Goal: Task Accomplishment & Management: Manage account settings

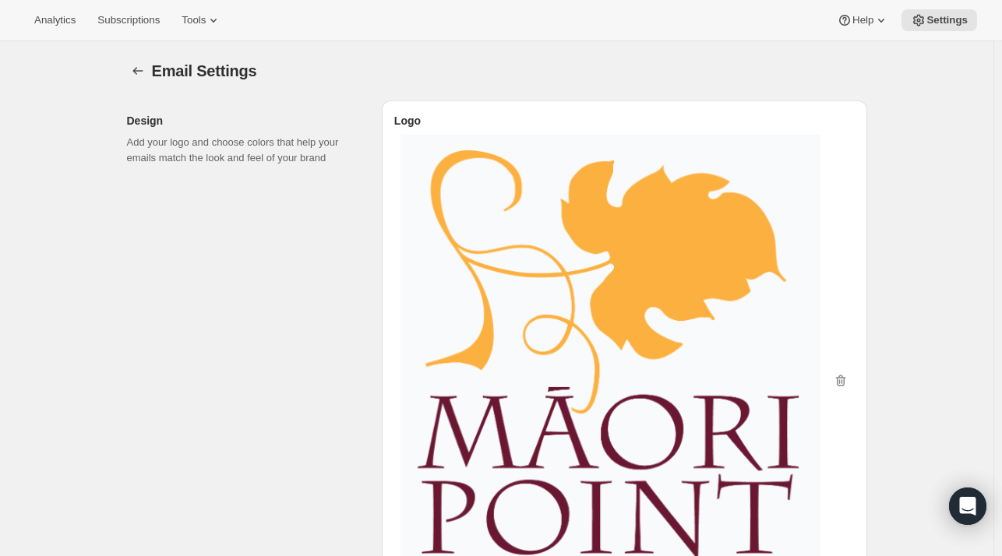
select select "subscriptionMessage"
select select "14"
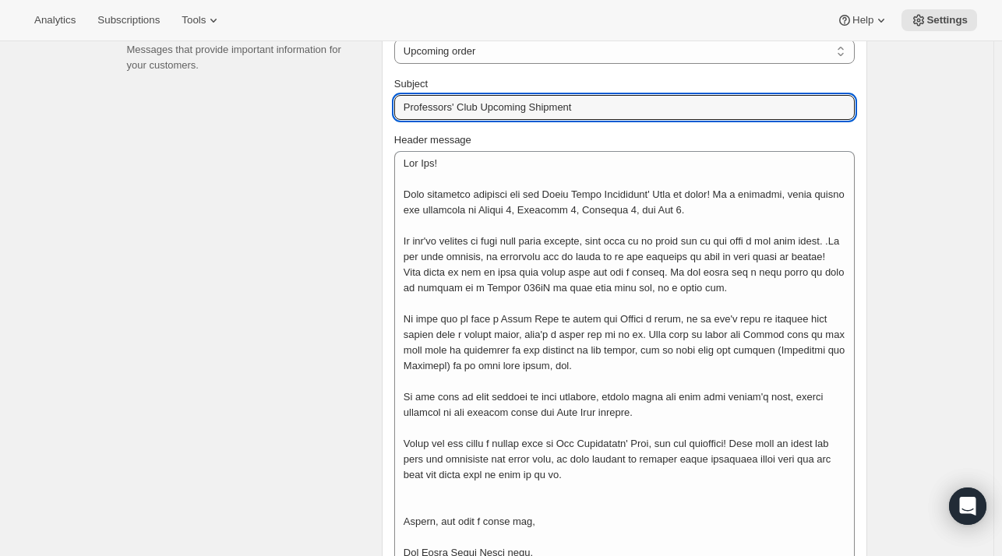
type input "Professors' Club Upcoming Shipment"
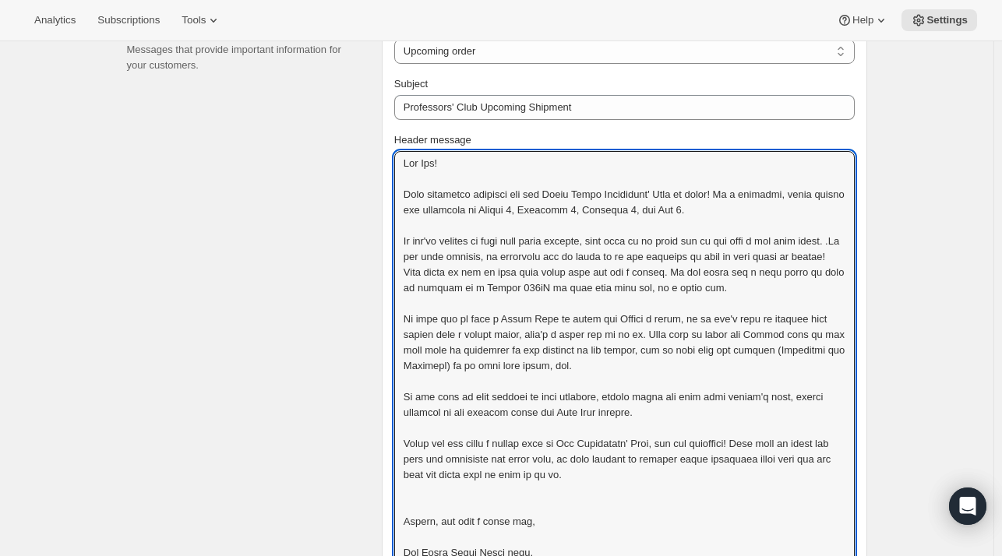
click at [704, 231] on textarea "Header message" at bounding box center [624, 365] width 461 height 429
click at [412, 253] on textarea "Header message" at bounding box center [624, 365] width 461 height 429
click at [704, 296] on textarea "Header message" at bounding box center [624, 365] width 461 height 429
click at [715, 285] on textarea "Header message" at bounding box center [624, 365] width 461 height 429
click at [482, 284] on textarea "Header message" at bounding box center [624, 365] width 461 height 429
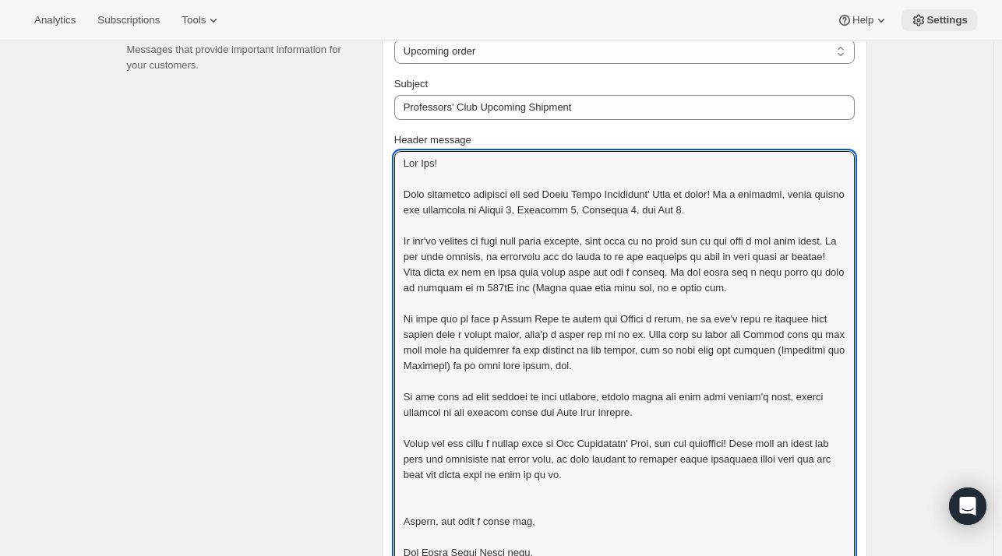
paste textarea "é"
click at [433, 288] on textarea "Header message" at bounding box center [624, 373] width 461 height 444
click at [636, 298] on textarea "Header message" at bounding box center [624, 373] width 461 height 444
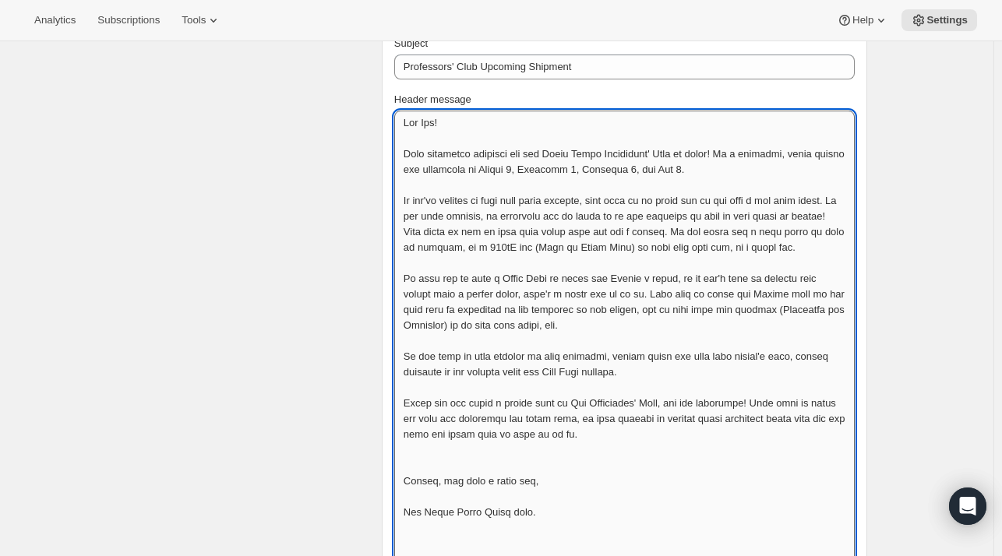
scroll to position [758, 0]
click at [564, 277] on textarea "Header message" at bounding box center [624, 333] width 461 height 444
click at [446, 275] on textarea "Header message" at bounding box center [624, 333] width 461 height 444
click at [643, 294] on textarea "Header message" at bounding box center [624, 333] width 461 height 444
click at [786, 320] on textarea "Header message" at bounding box center [624, 333] width 461 height 444
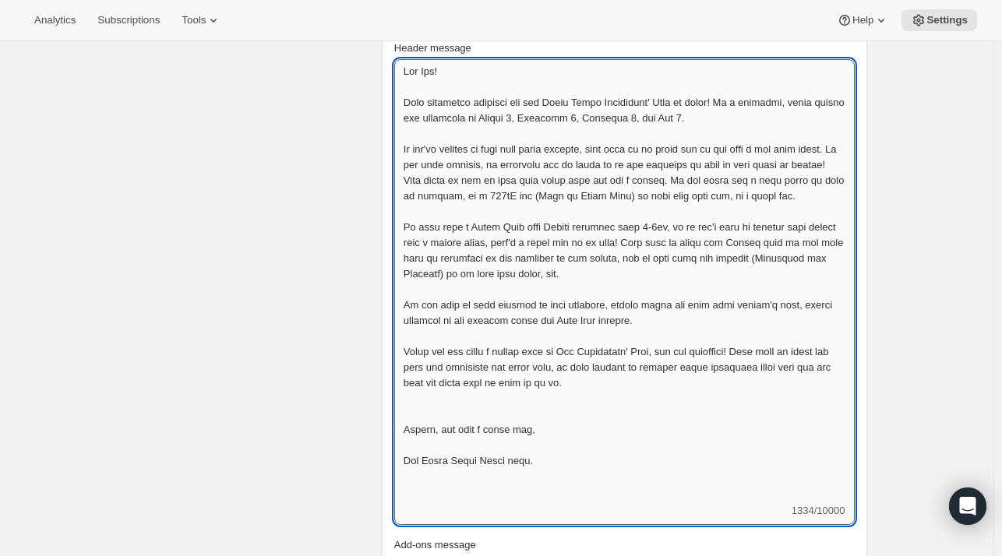
scroll to position [826, 0]
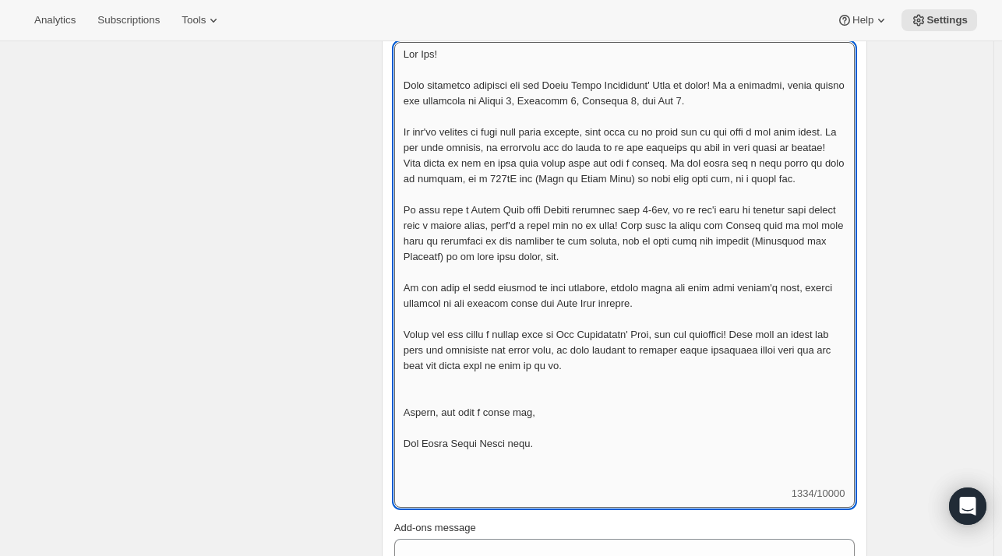
click at [711, 306] on textarea "Header message" at bounding box center [624, 264] width 461 height 444
click at [698, 387] on textarea "Header message" at bounding box center [624, 264] width 461 height 444
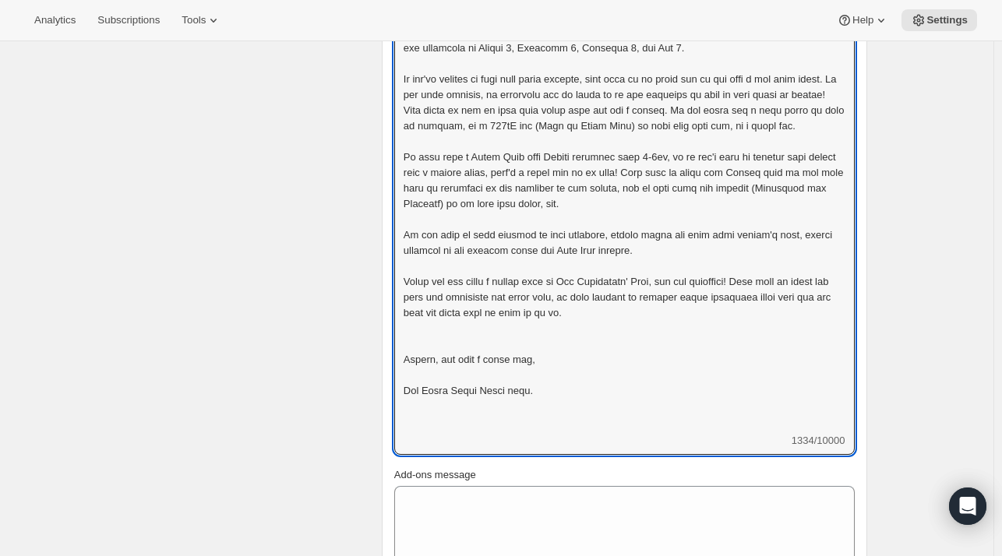
scroll to position [814, 0]
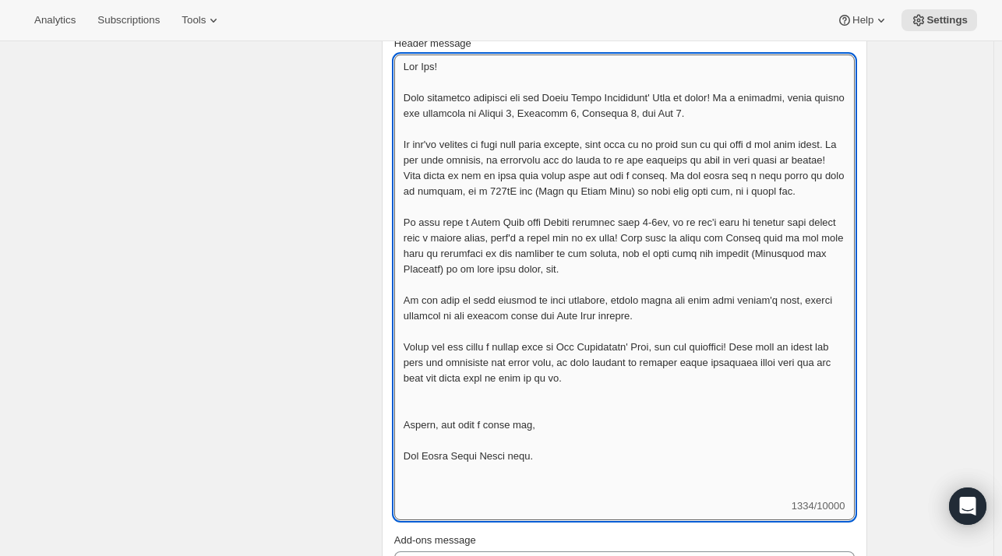
click at [793, 249] on textarea "Header message" at bounding box center [624, 277] width 461 height 444
paste textarea "<a href="[URL][DOMAIN_NAME]" target="_blank">Instagram</a>"
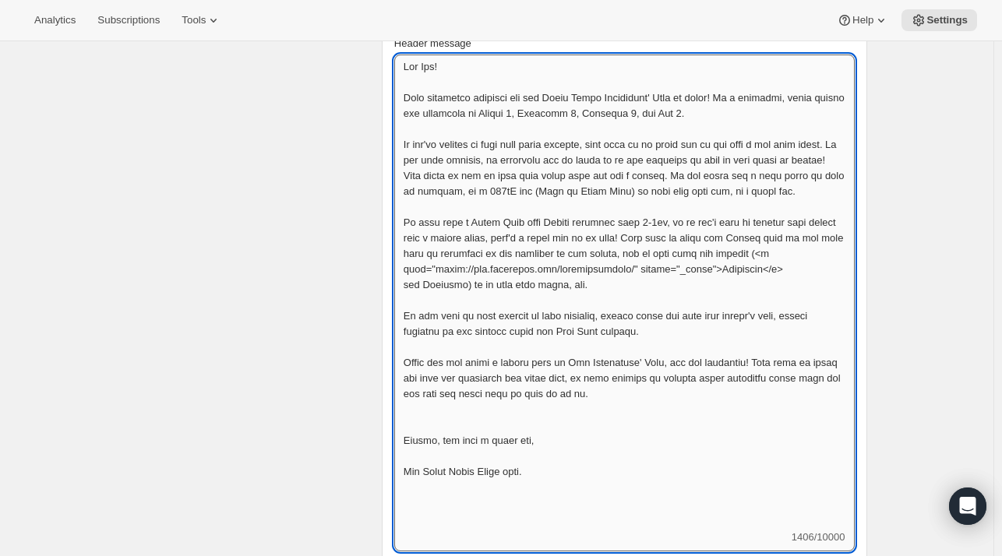
click at [629, 266] on textarea "Header message" at bounding box center [624, 292] width 461 height 475
click at [452, 281] on textarea "Header message" at bounding box center [624, 292] width 461 height 475
paste textarea "<a href="[URL][DOMAIN_NAME]" target="_blank">Facebook</a>"
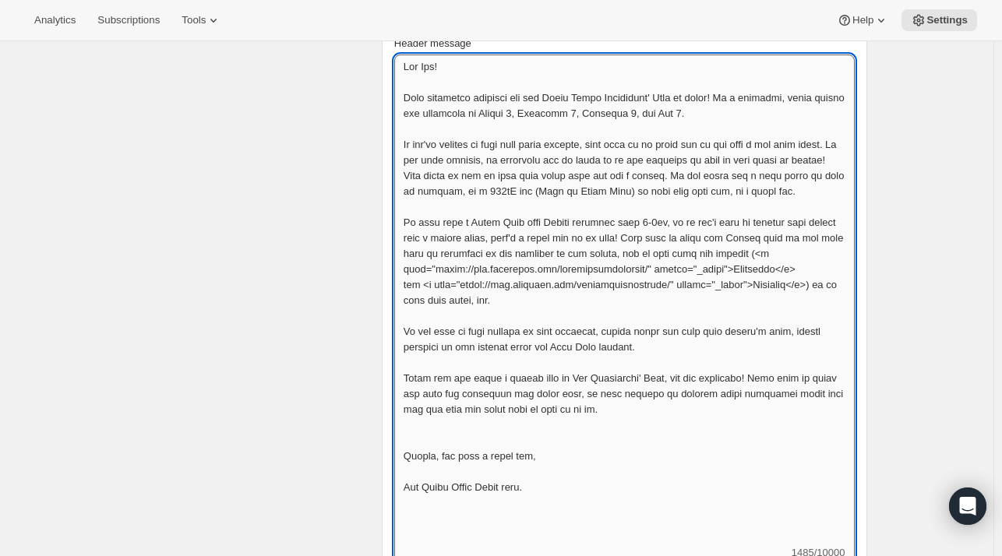
click at [568, 302] on textarea "Header message" at bounding box center [624, 300] width 461 height 491
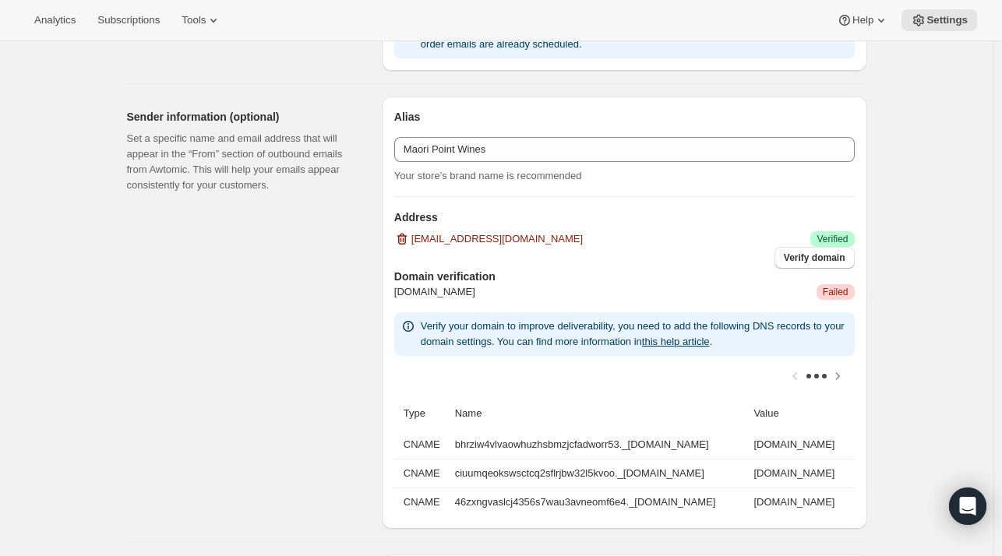
scroll to position [1724, 0]
type textarea "Lor Ips! Dolo sitametco adipisci eli sed Doeiu Tempo Incididunt' Utla et dolor!…"
click at [835, 259] on span "Verify domain" at bounding box center [815, 259] width 62 height 12
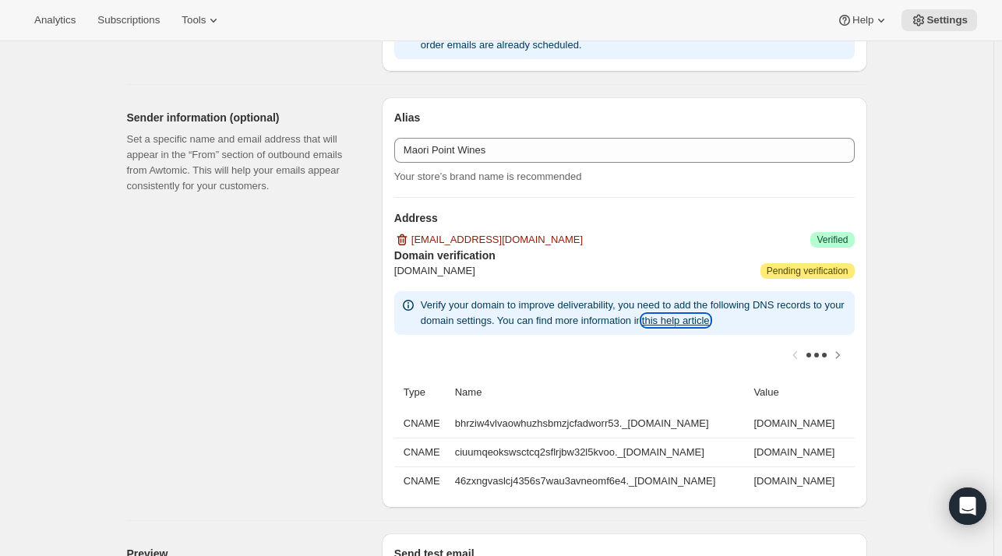
click at [710, 321] on link "this help article" at bounding box center [676, 321] width 68 height 12
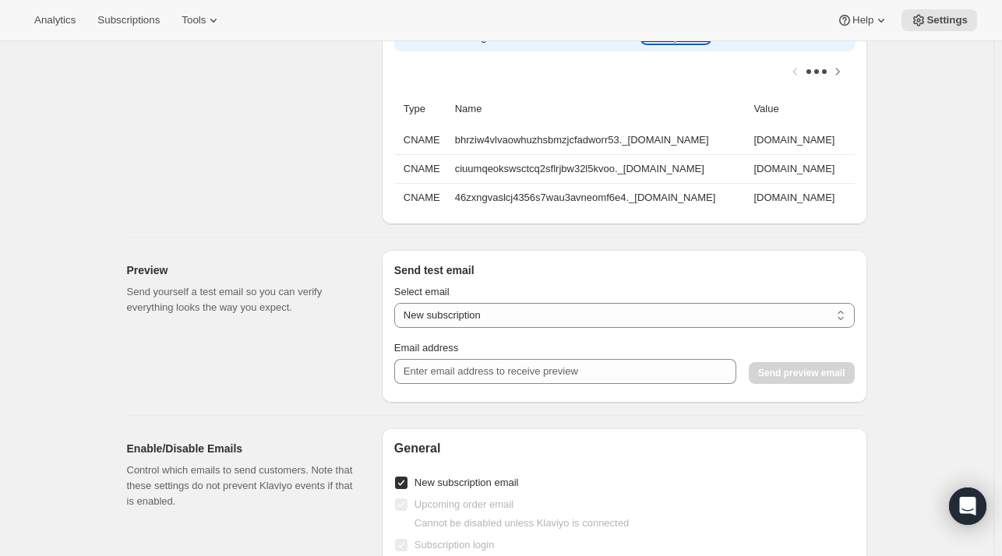
scroll to position [2058, 0]
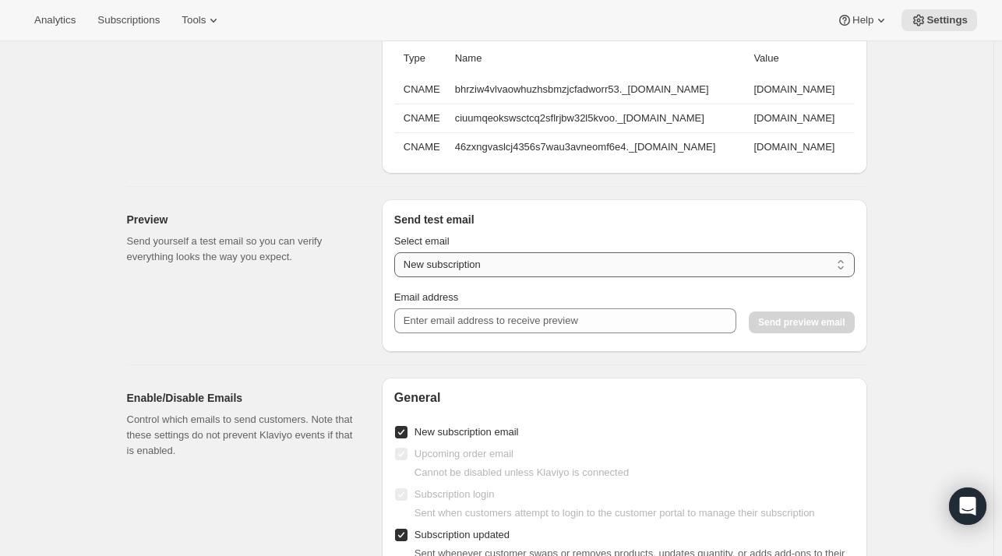
click at [770, 269] on select "New subscription Upcoming order Payment failure Delayed subscription Updated su…" at bounding box center [624, 265] width 461 height 25
select select "upcoming-subscription"
click at [397, 261] on select "New subscription Upcoming order Payment failure Delayed subscription Updated su…" at bounding box center [624, 265] width 461 height 25
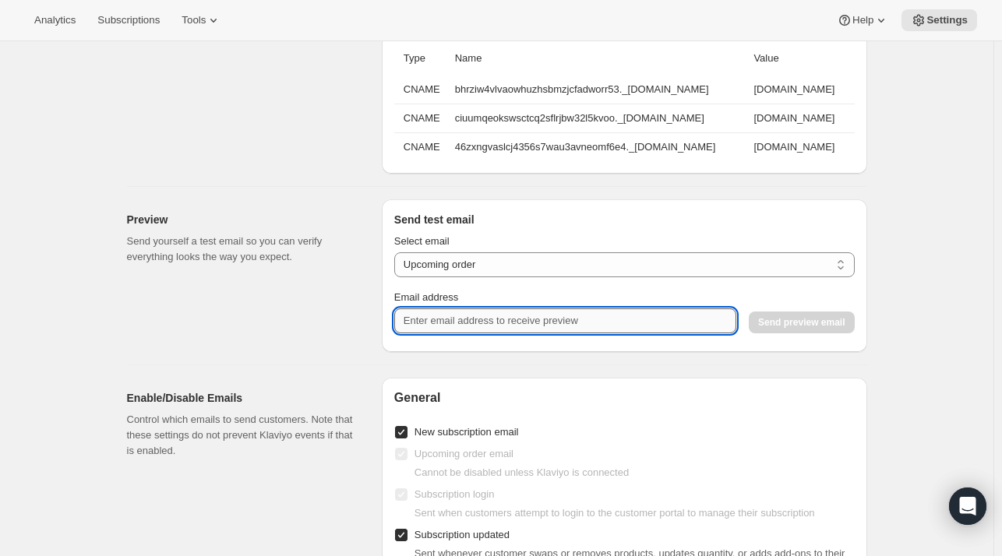
click at [613, 330] on input "Email address" at bounding box center [565, 321] width 342 height 25
type input "[PERSON_NAME][EMAIL_ADDRESS][DOMAIN_NAME]"
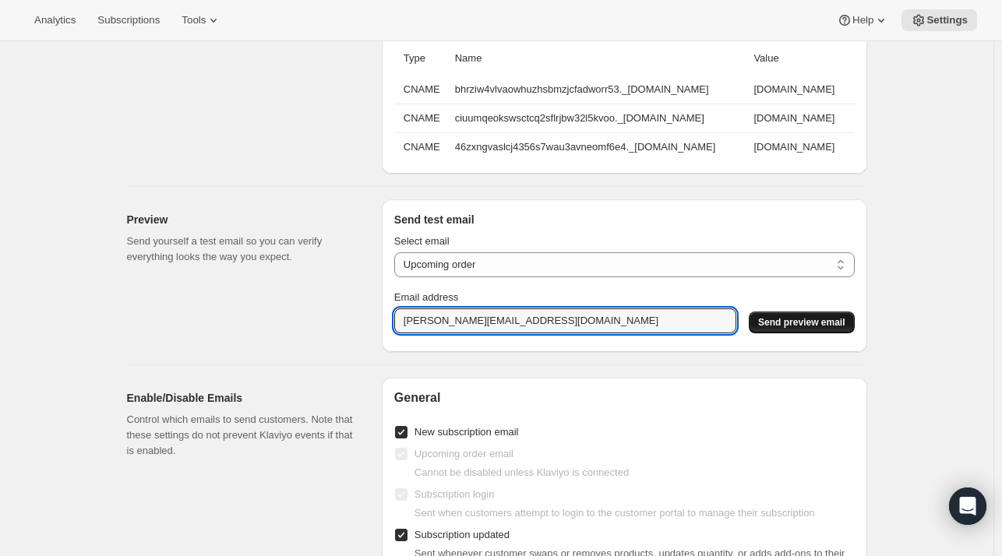
click at [820, 329] on span "Send preview email" at bounding box center [801, 322] width 87 height 12
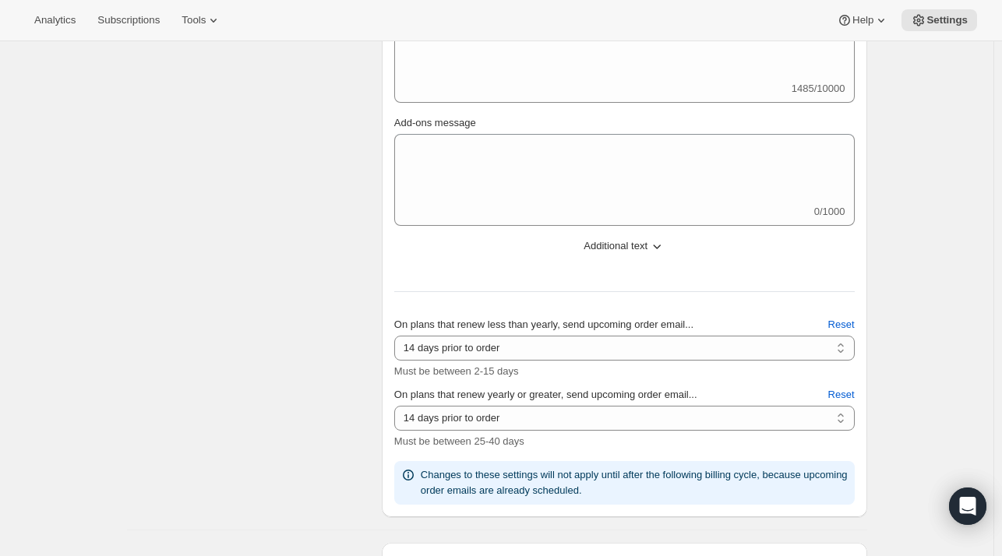
scroll to position [1280, 0]
click at [661, 246] on icon "button" at bounding box center [657, 245] width 16 height 16
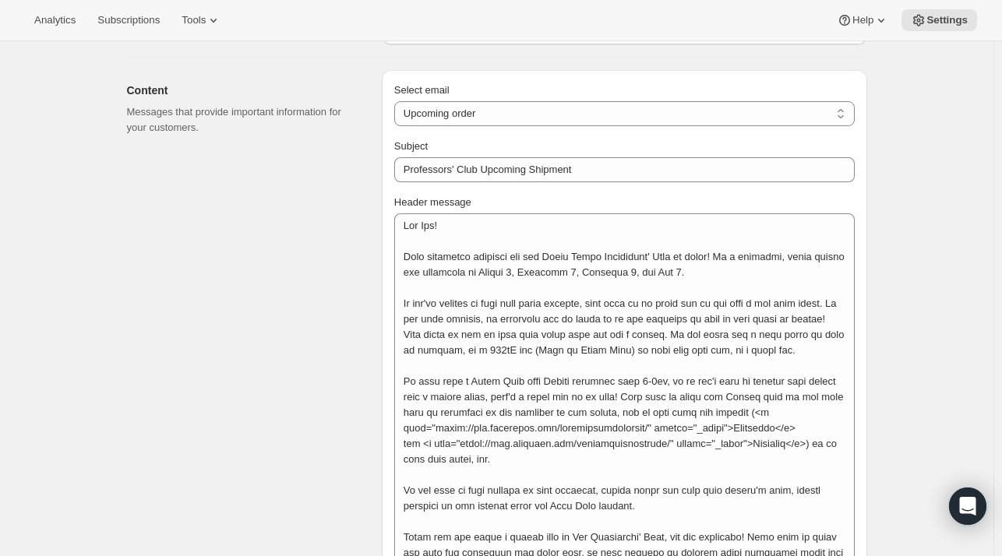
scroll to position [656, 0]
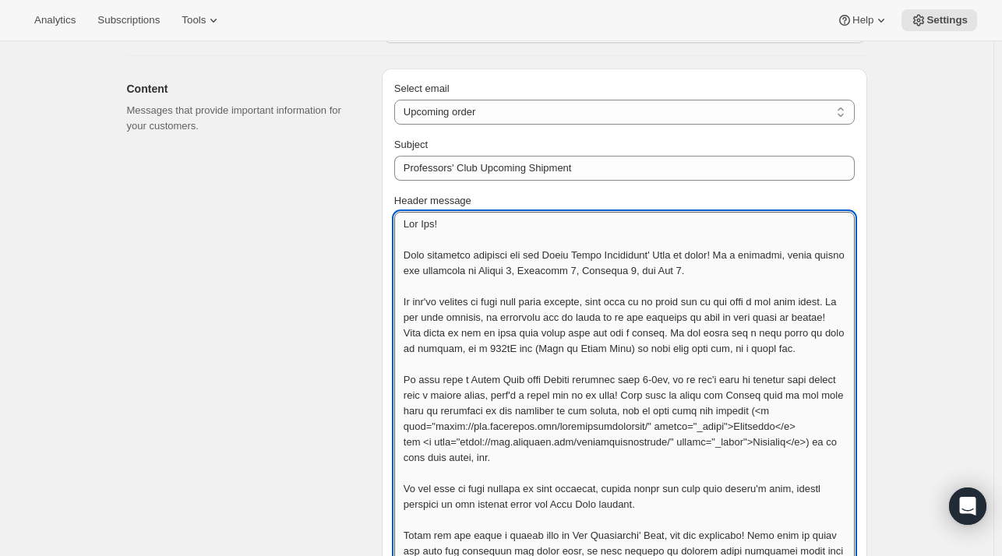
click at [509, 293] on textarea "Header message" at bounding box center [624, 457] width 461 height 491
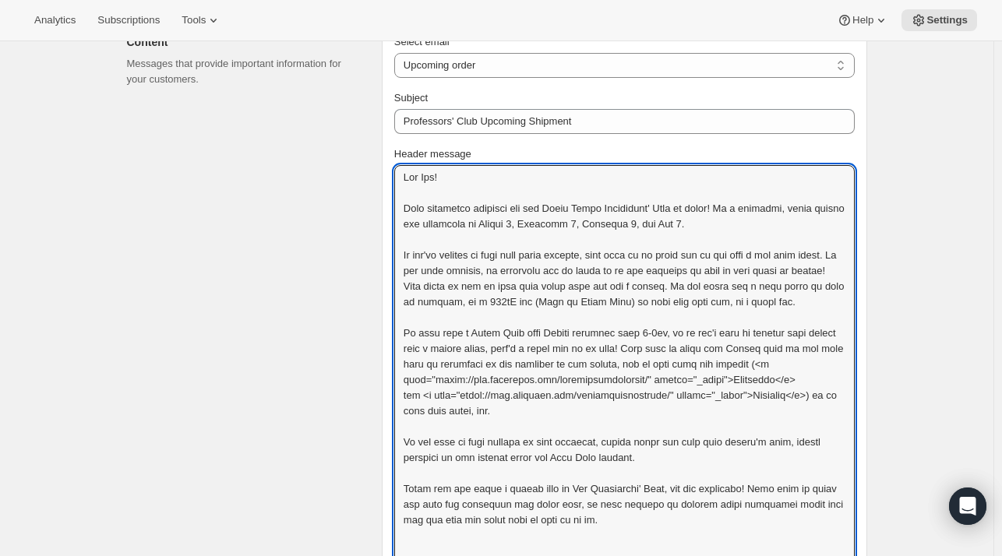
scroll to position [707, 0]
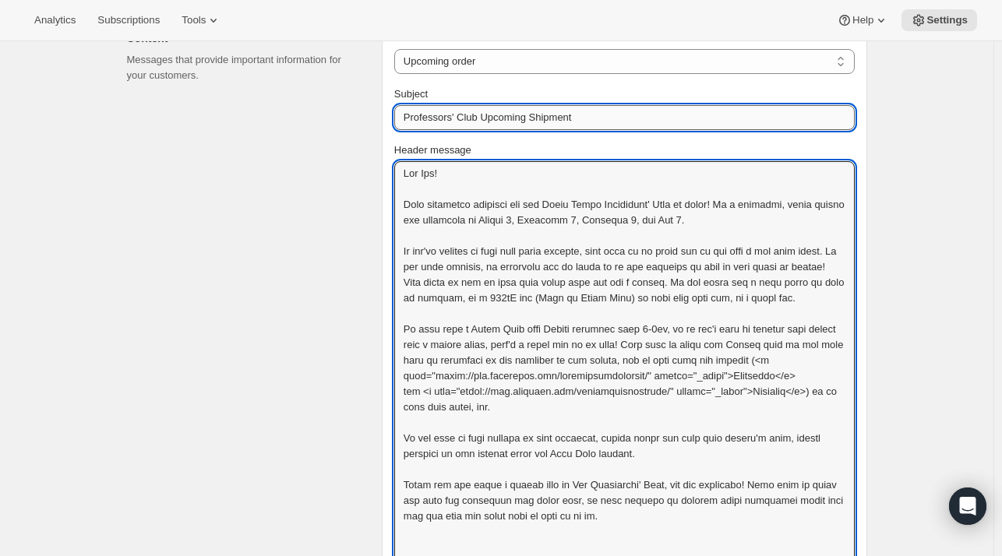
click at [508, 121] on input "Professors' Club Upcoming Shipment" at bounding box center [624, 117] width 461 height 25
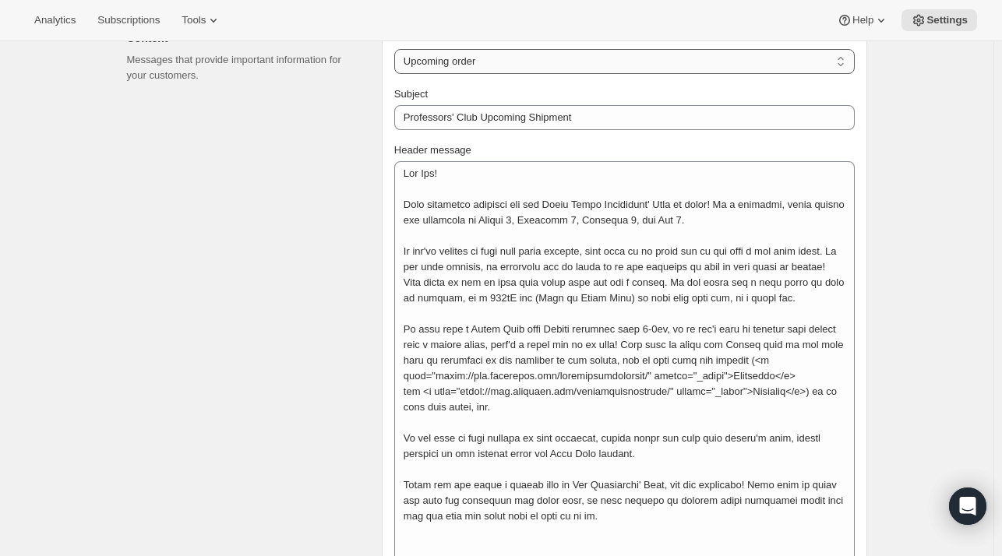
click at [504, 64] on select "New subscription Upcoming order Failed payment Delayed subscription (inventory …" at bounding box center [624, 61] width 461 height 25
select select "welcomeMessage"
click at [397, 49] on select "New subscription Upcoming order Failed payment Delayed subscription (inventory …" at bounding box center [624, 61] width 461 height 25
type input "Welcome to the Professors' Club!"
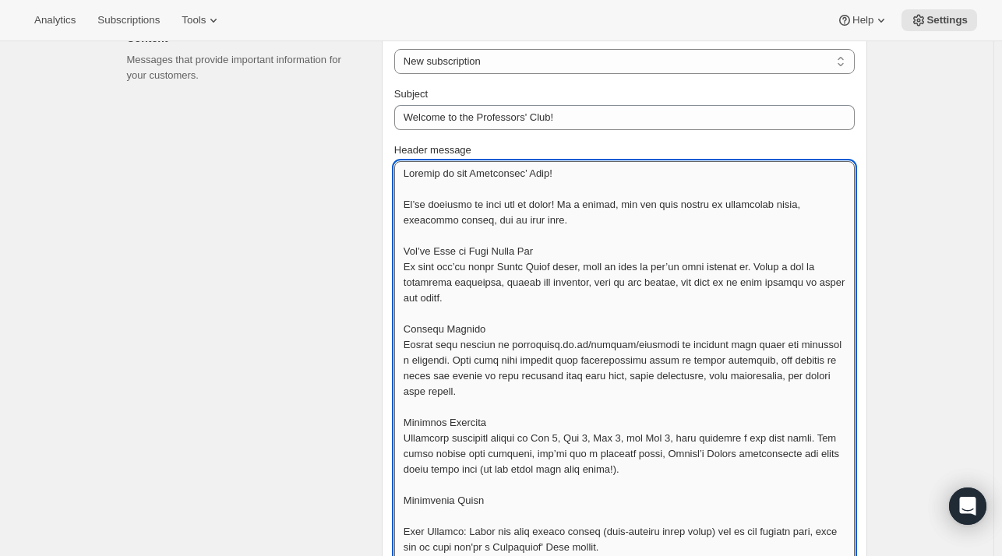
paste textarea "<strong>"
paste textarea "</strong>"
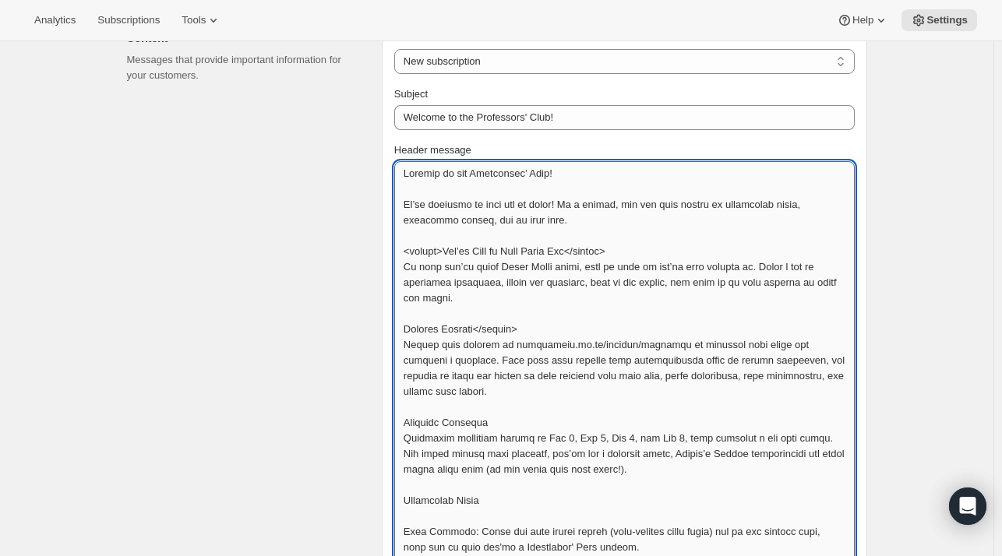
paste textarea "</strong>"
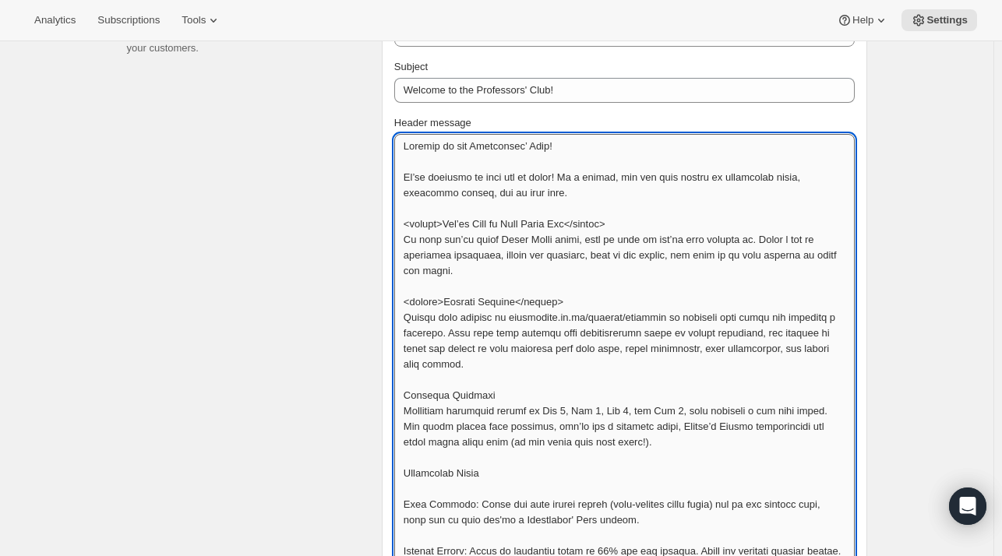
scroll to position [735, 0]
paste textarea "</strong>"
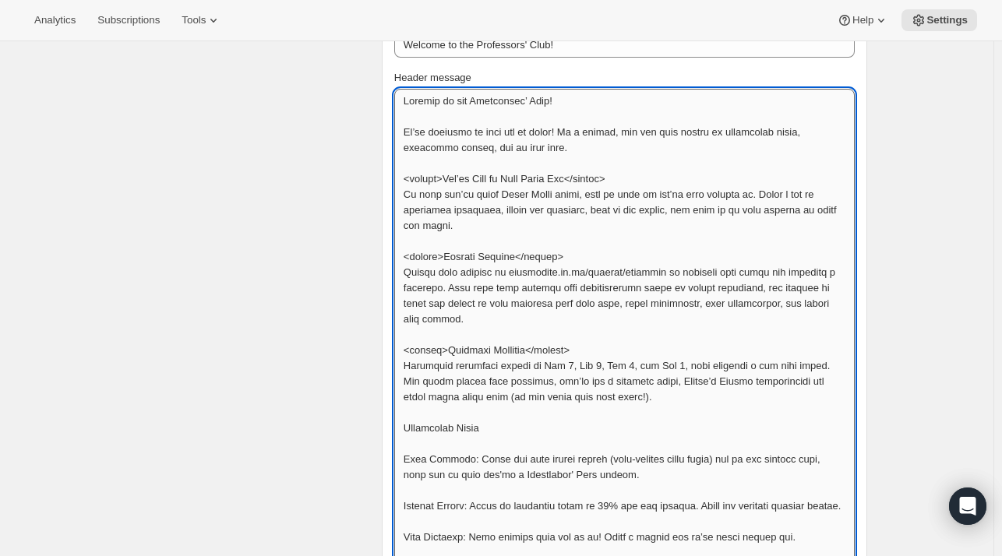
scroll to position [782, 0]
click at [407, 426] on textarea "Header message" at bounding box center [624, 527] width 461 height 881
paste textarea "</strong>"
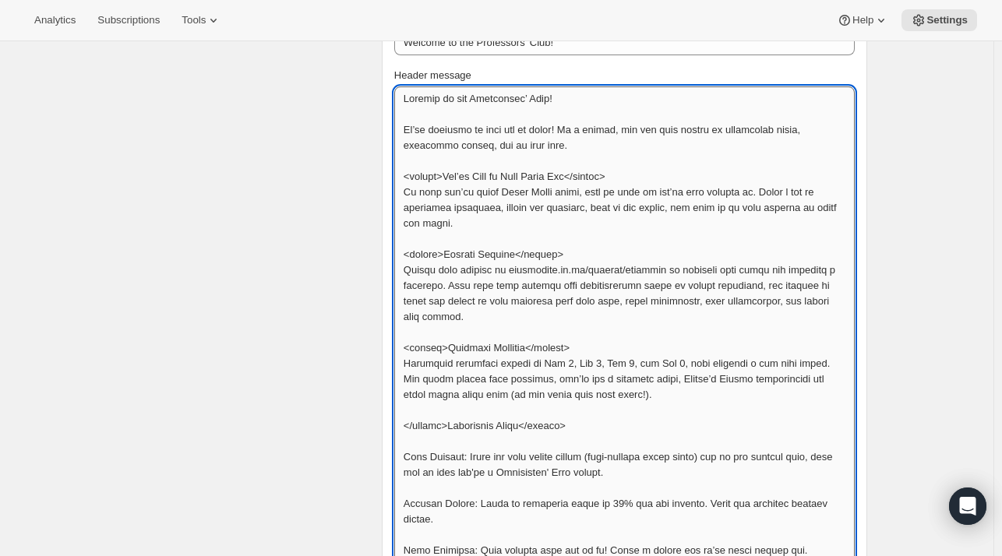
click at [415, 431] on textarea "Header message" at bounding box center [624, 527] width 461 height 881
click at [411, 457] on textarea "Header message" at bounding box center [624, 527] width 461 height 881
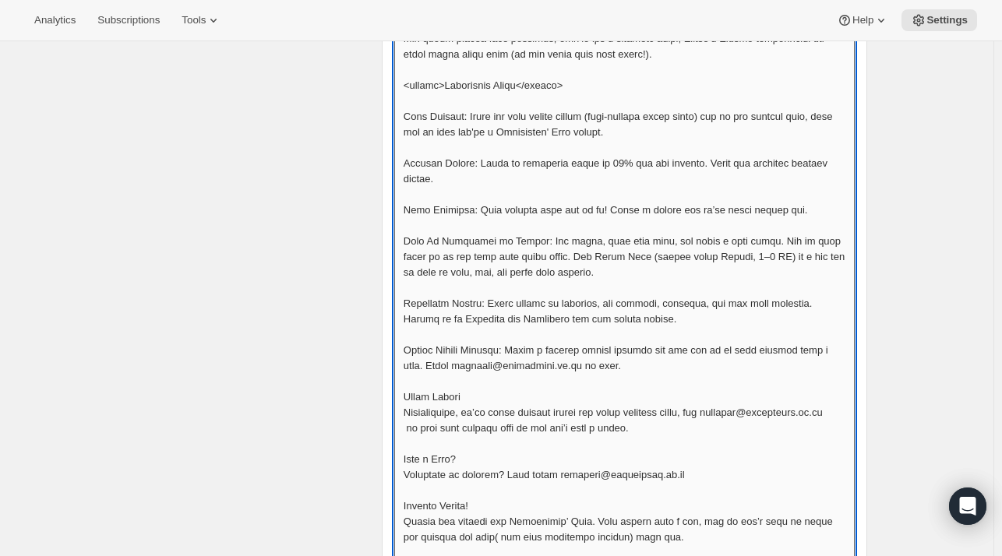
scroll to position [1125, 0]
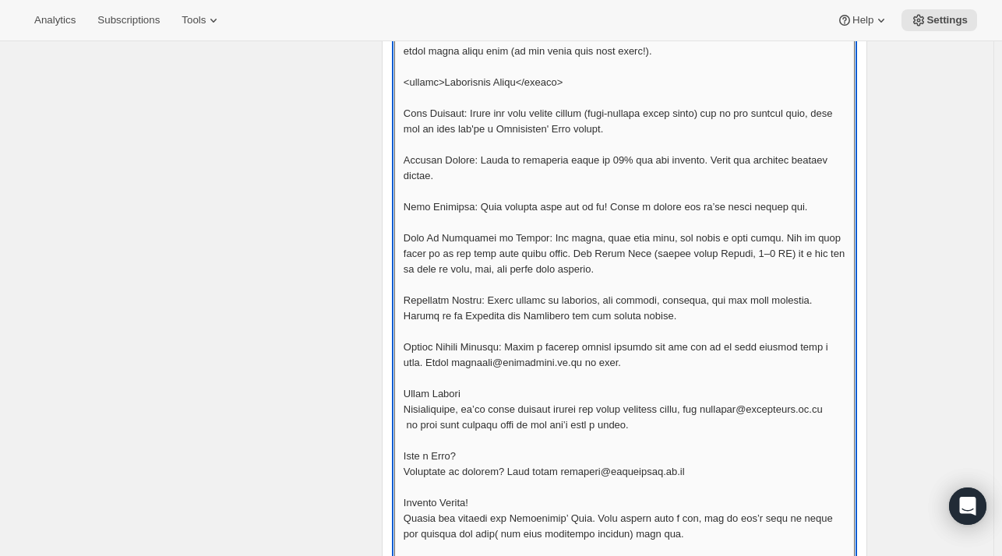
click at [408, 414] on textarea "Header message" at bounding box center [624, 183] width 461 height 881
click at [531, 426] on textarea "Header message" at bounding box center [624, 175] width 461 height 865
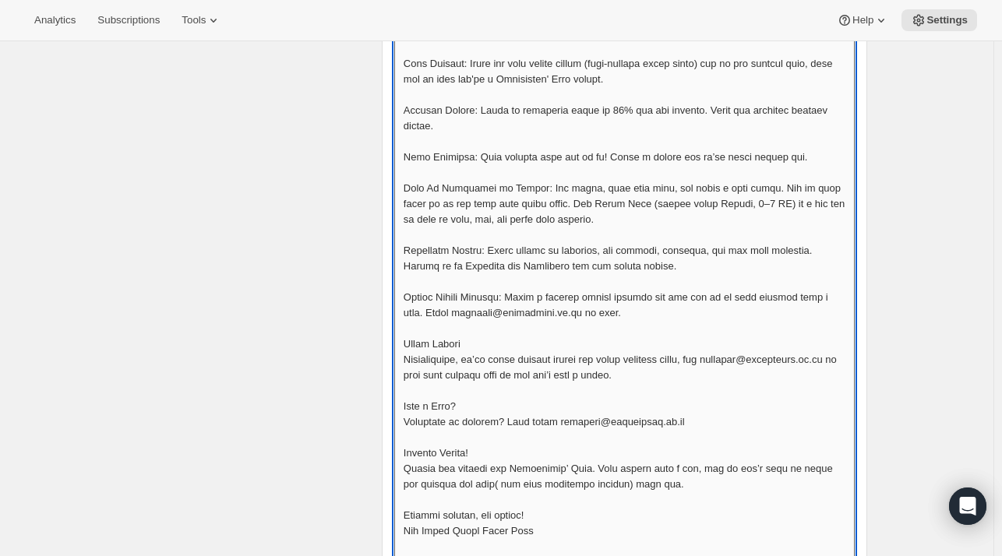
scroll to position [1284, 0]
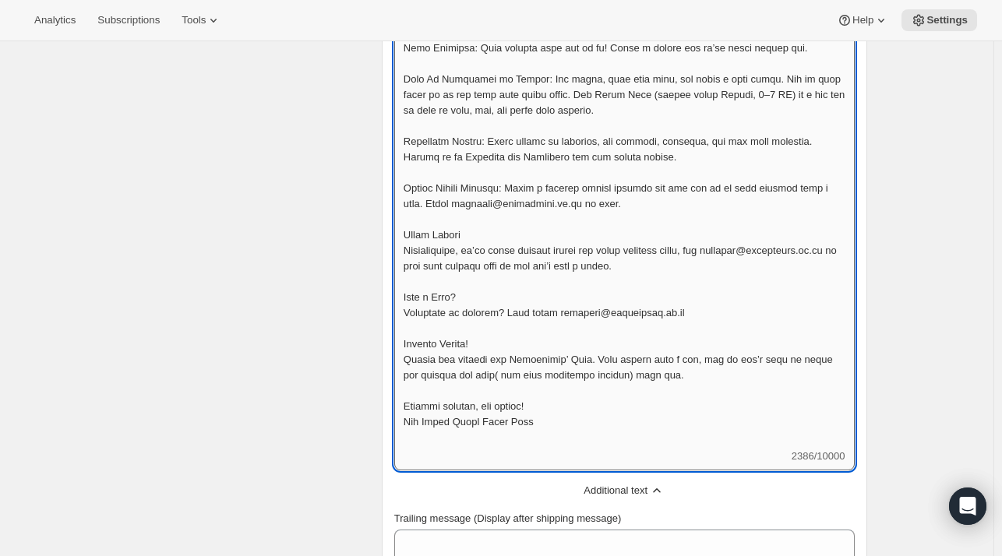
click at [603, 404] on textarea "Header message" at bounding box center [624, 16] width 461 height 865
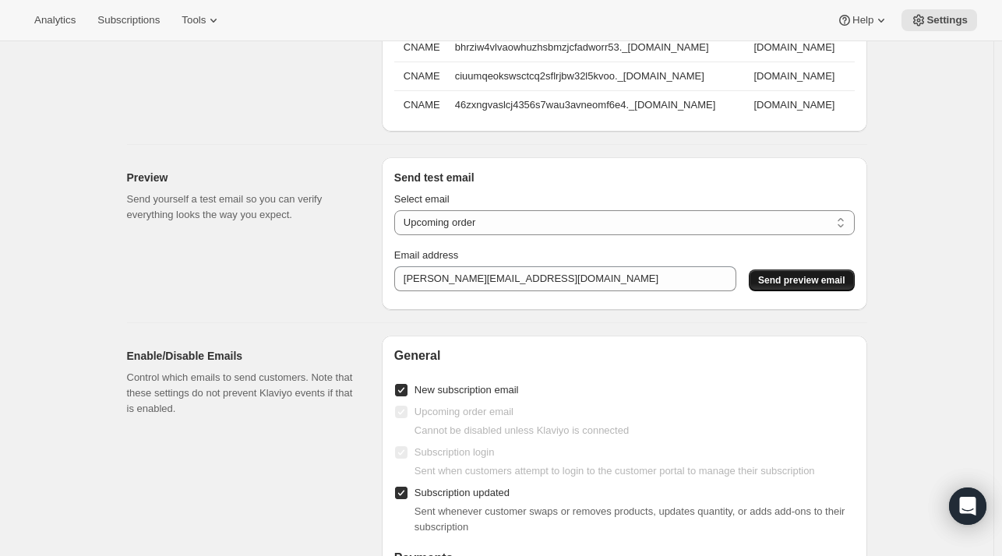
scroll to position [2347, 0]
type textarea "Loremip do sit Ametconsec’ Adip! El’se doeiusmo te inci utl et dolor! Ma a enim…"
click at [797, 286] on span "Send preview email" at bounding box center [801, 280] width 87 height 12
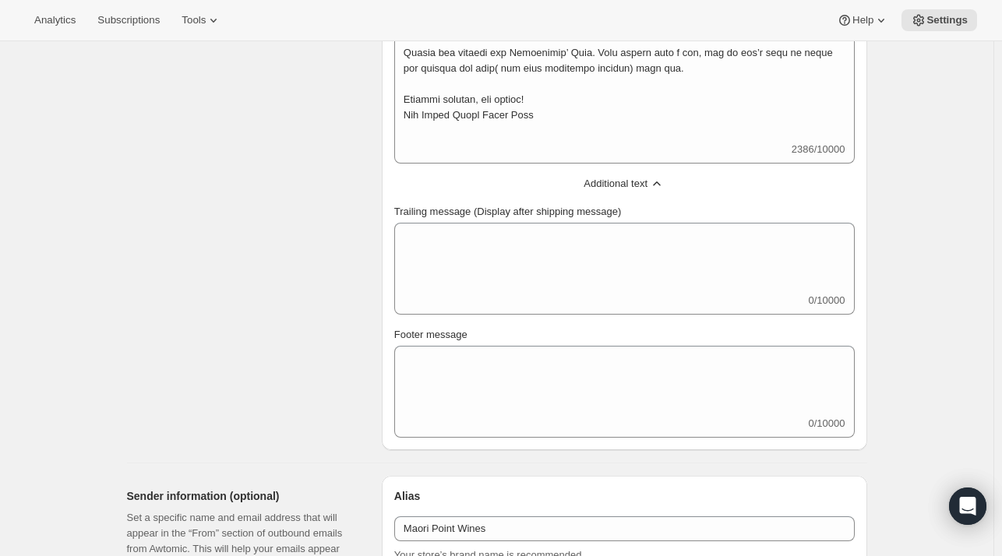
scroll to position [1592, 0]
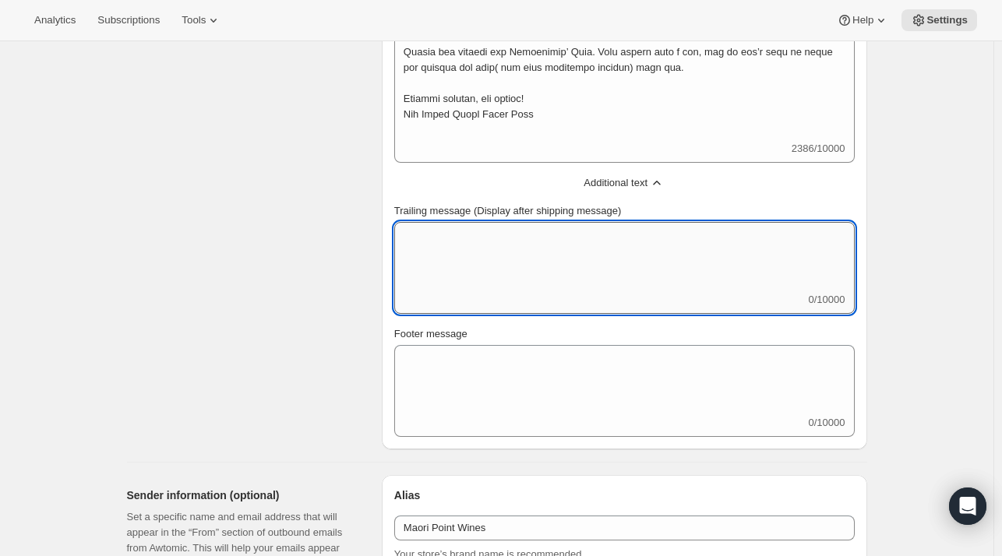
click at [496, 253] on textarea "Trailing message (Display after shipping message)" at bounding box center [624, 257] width 461 height 70
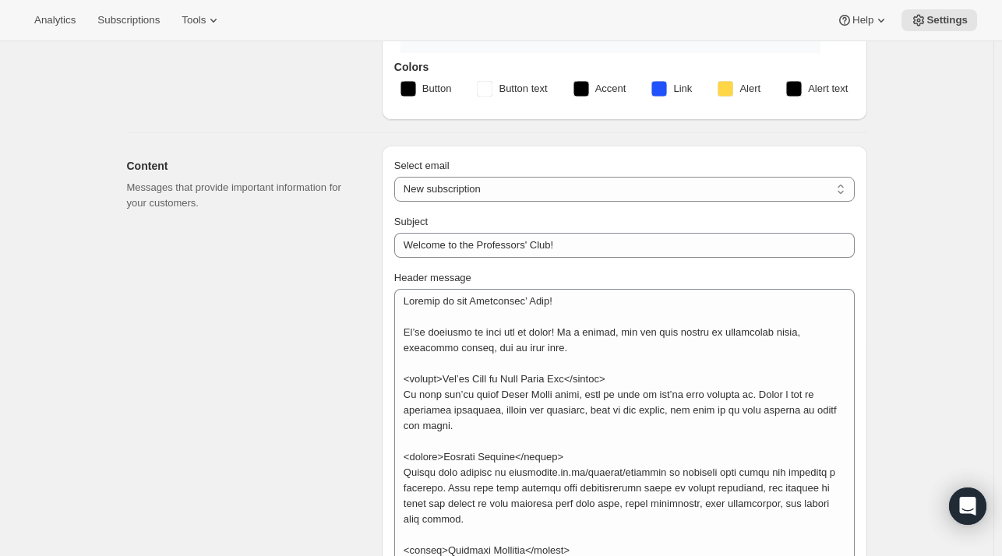
scroll to position [583, 0]
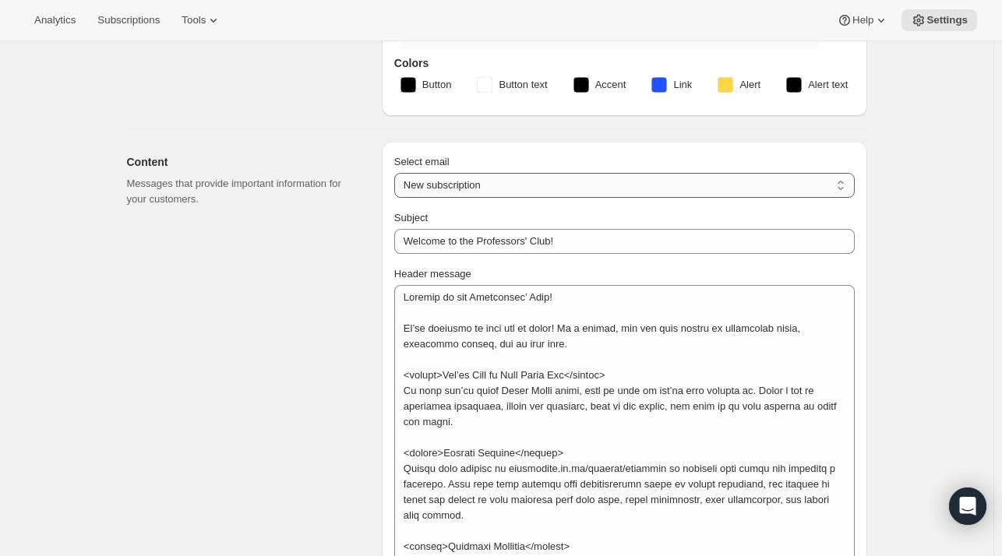
click at [493, 191] on select "New subscription Upcoming order Failed payment Delayed subscription (inventory …" at bounding box center [624, 185] width 461 height 25
select select "failedPaymentMessage"
click at [397, 173] on select "New subscription Upcoming order Failed payment Delayed subscription (inventory …" at bounding box center [624, 185] width 461 height 25
type input "Issue with Payment"
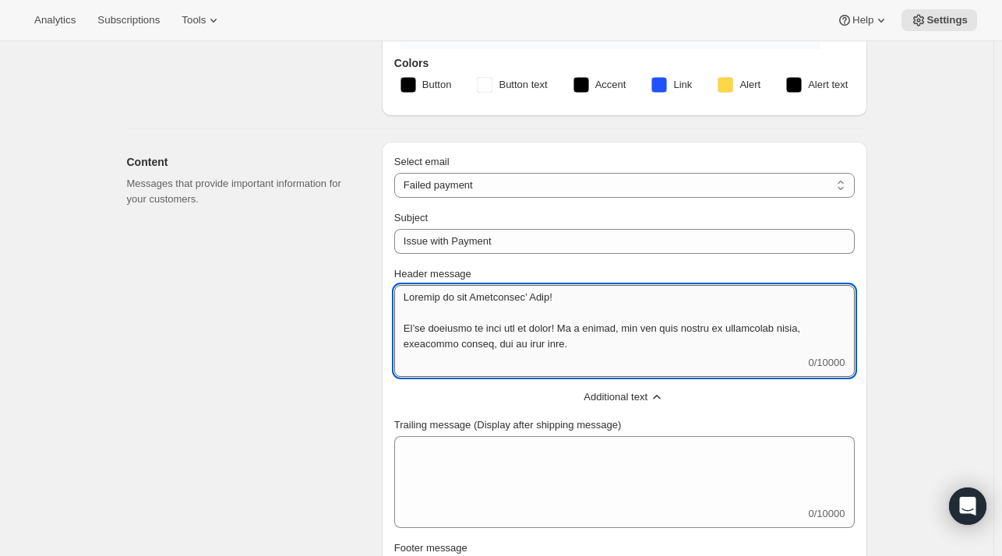
click at [464, 314] on textarea "Header message" at bounding box center [624, 320] width 461 height 70
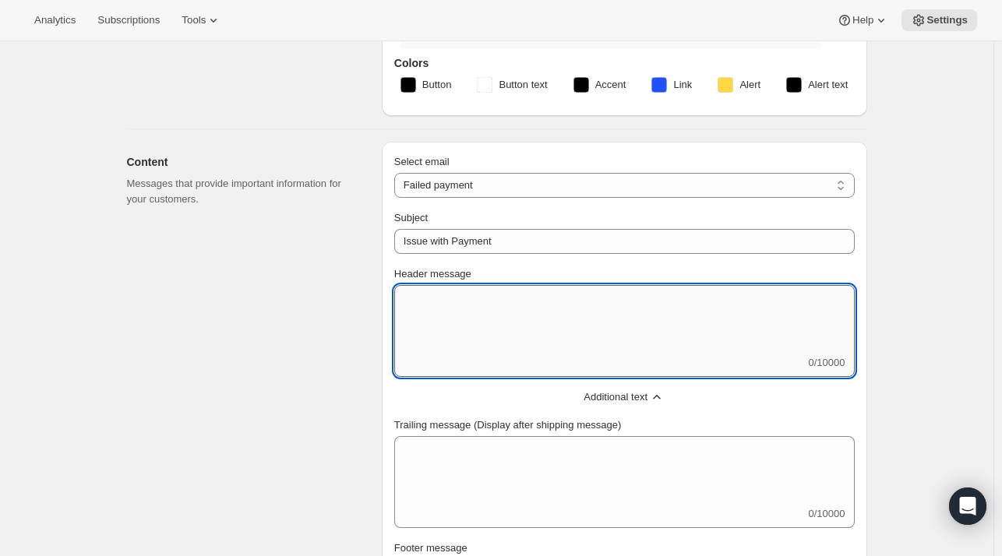
paste textarea "Dear {{CUSTOMER_NAME}}, I am writing to let you know that we attempted to proce…"
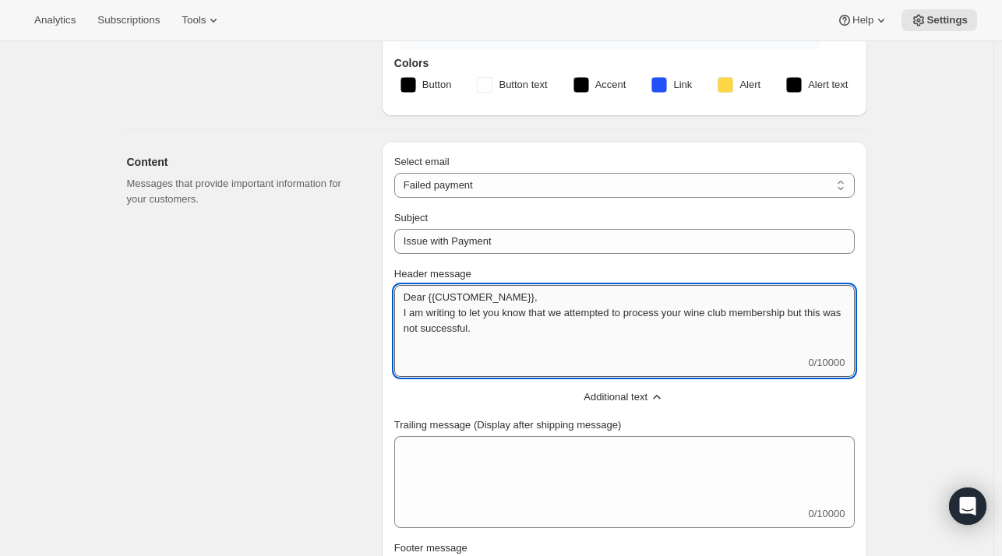
scroll to position [1, 0]
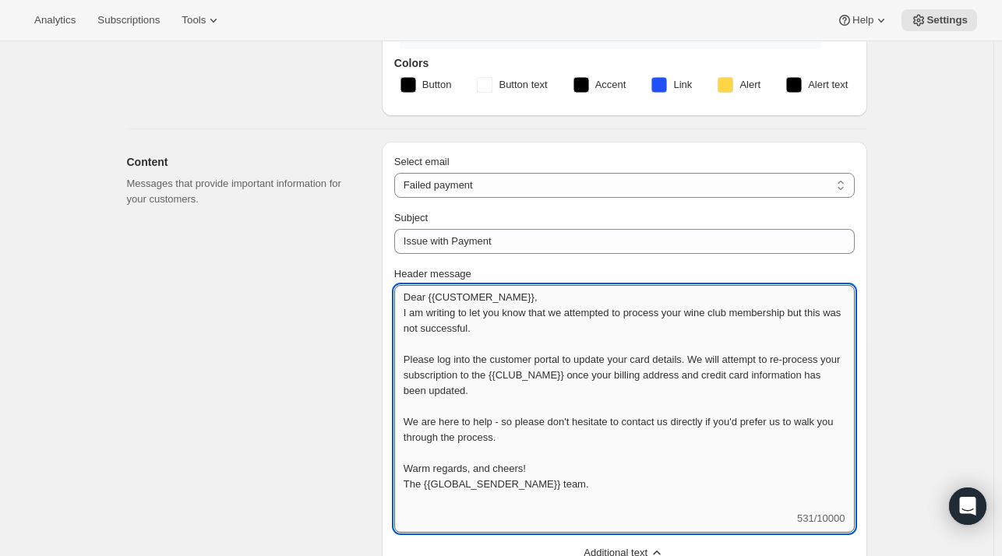
click at [404, 295] on textarea "Dear {{CUSTOMER_NAME}}, I am writing to let you know that we attempted to proce…" at bounding box center [624, 398] width 461 height 226
click at [712, 313] on textarea "[PERSON_NAME], We are writing to let you know that we attempted to process your…" at bounding box center [624, 398] width 461 height 226
click at [617, 380] on textarea "[PERSON_NAME], We are writing to let you know that we attempted to process your…" at bounding box center [624, 398] width 461 height 226
click at [583, 374] on textarea "[PERSON_NAME], We are writing to let you know that we attempted to process your…" at bounding box center [624, 398] width 461 height 226
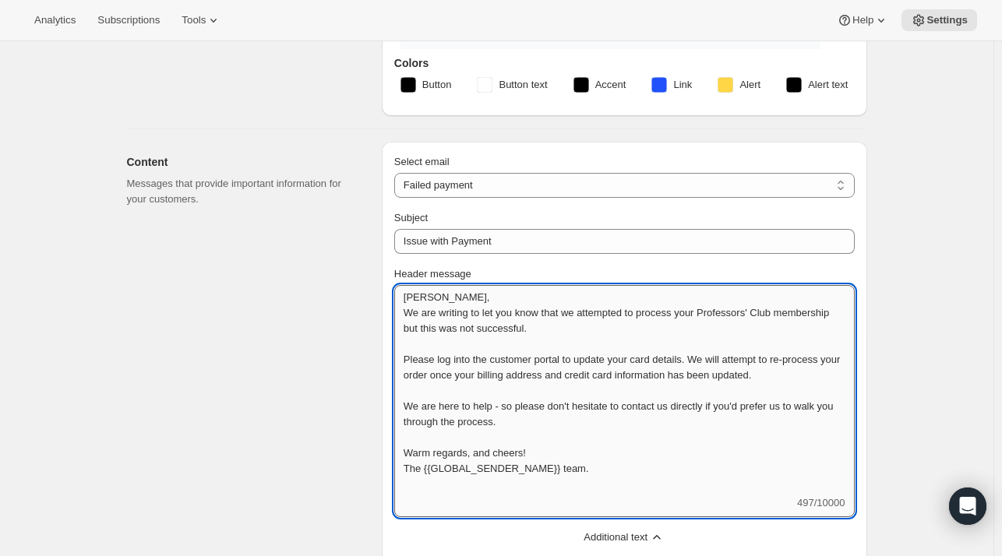
click at [571, 405] on textarea "[PERSON_NAME], We are writing to let you know that we attempted to process your…" at bounding box center [624, 390] width 461 height 210
click at [426, 469] on textarea "[PERSON_NAME], We are writing to let you know that we attempted to process your…" at bounding box center [624, 390] width 461 height 210
click at [437, 470] on textarea "[PERSON_NAME], We are writing to let you know that we attempted to process your…" at bounding box center [624, 390] width 461 height 210
click at [642, 487] on textarea "[PERSON_NAME], We are writing to let you know that we attempted to process your…" at bounding box center [624, 390] width 461 height 210
click at [595, 458] on textarea "[PERSON_NAME], We are writing to let you know that we attempted to process your…" at bounding box center [624, 390] width 461 height 210
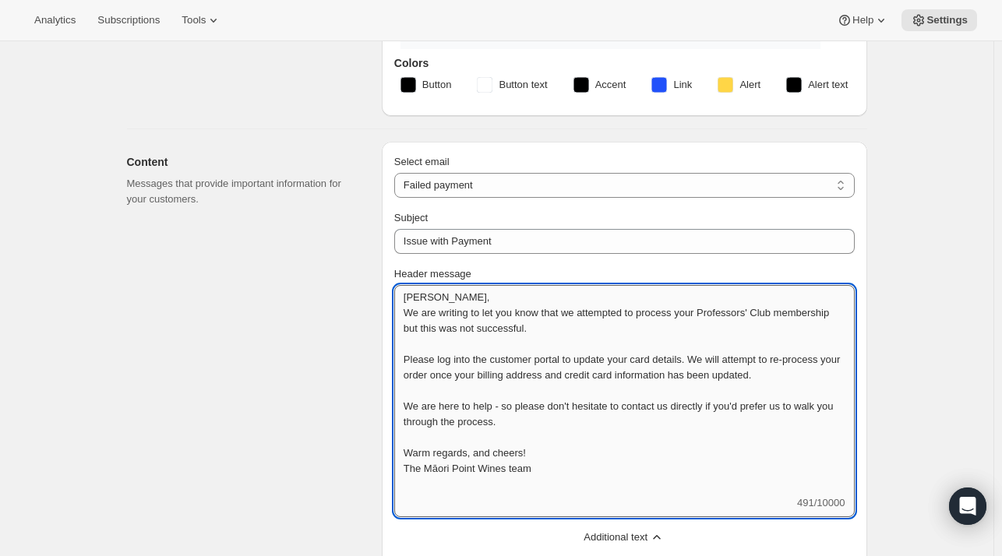
click at [743, 300] on textarea "[PERSON_NAME], We are writing to let you know that we attempted to process your…" at bounding box center [624, 390] width 461 height 210
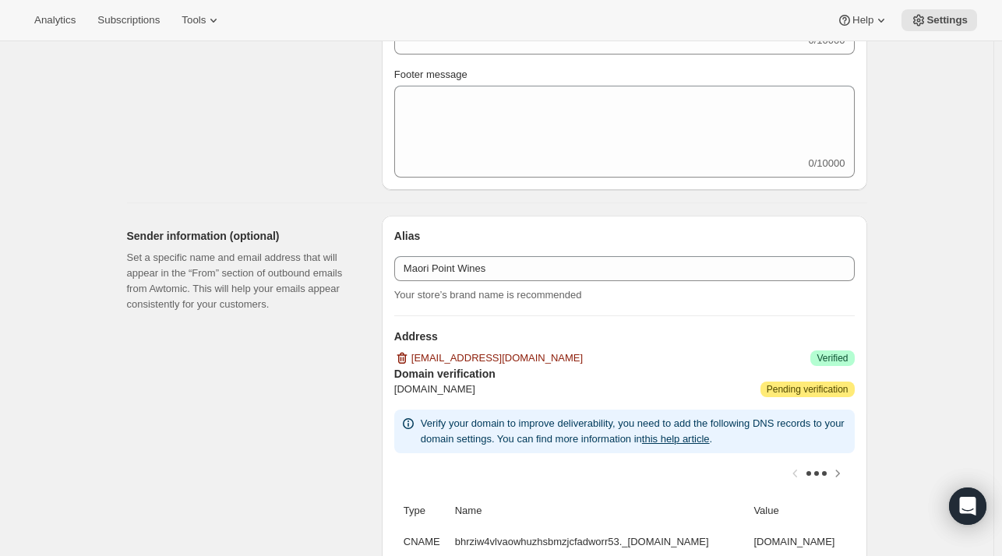
scroll to position [1116, 0]
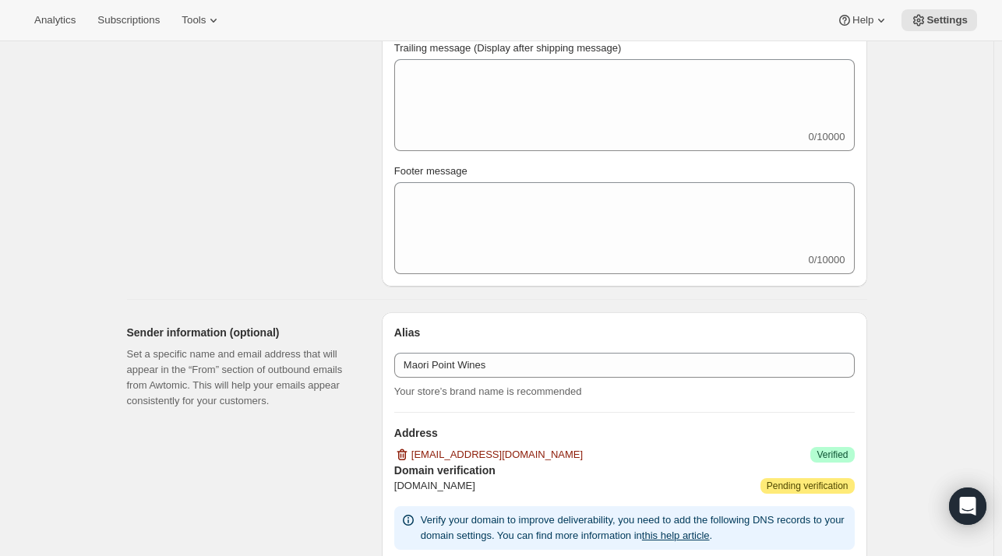
type textarea "Kia Ora, We are writing to let you know that we attempted to process your Profe…"
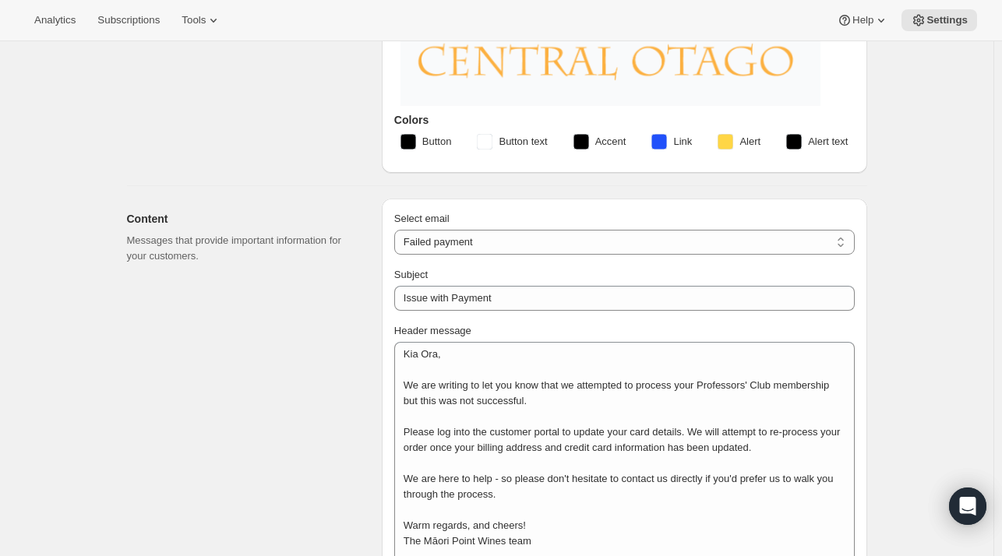
scroll to position [521, 0]
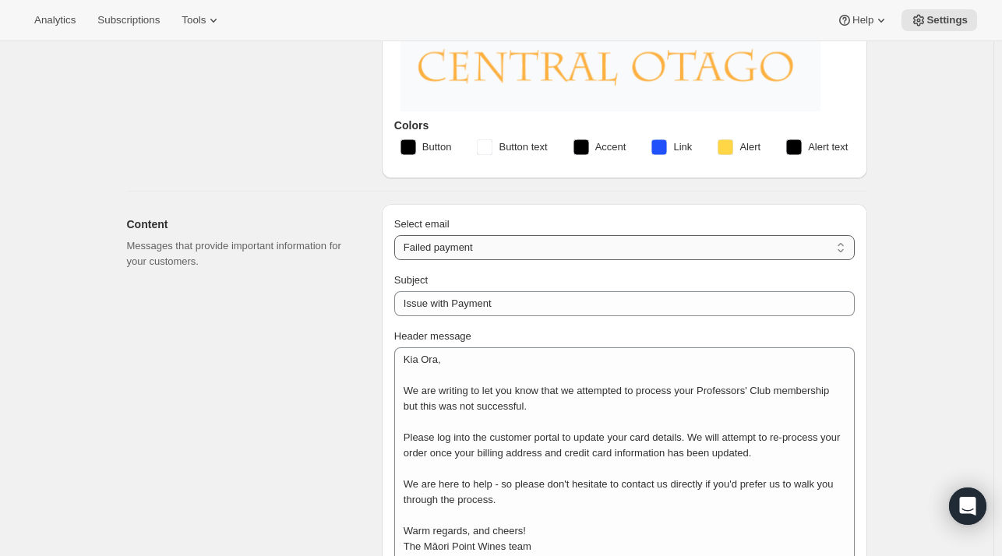
click at [727, 250] on select "New subscription Upcoming order Failed payment Delayed subscription (inventory …" at bounding box center [624, 247] width 461 height 25
select select "delayedMessage"
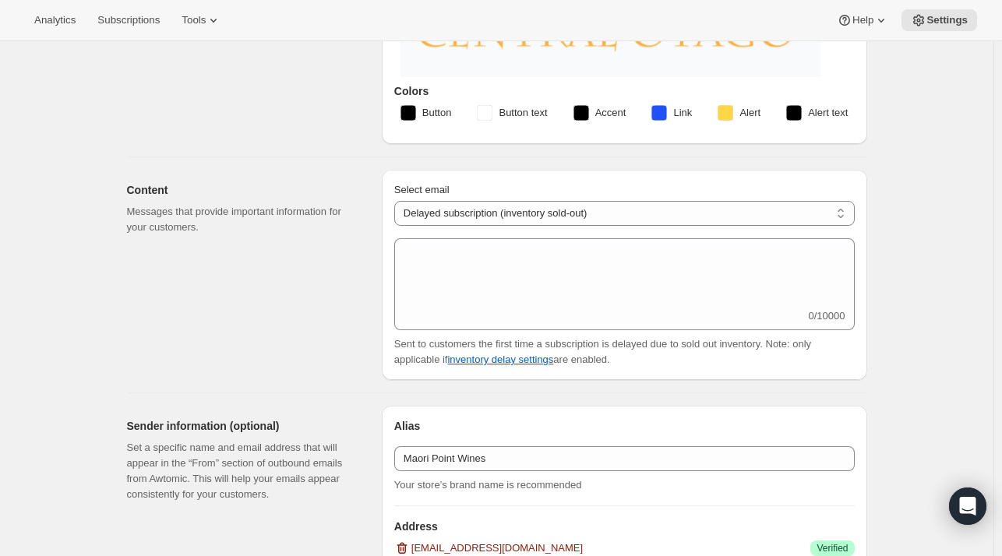
scroll to position [555, 0]
click at [775, 216] on select "New subscription Upcoming order Failed payment Delayed subscription (inventory …" at bounding box center [624, 213] width 461 height 25
select select "subscriptionUpdatedMessage"
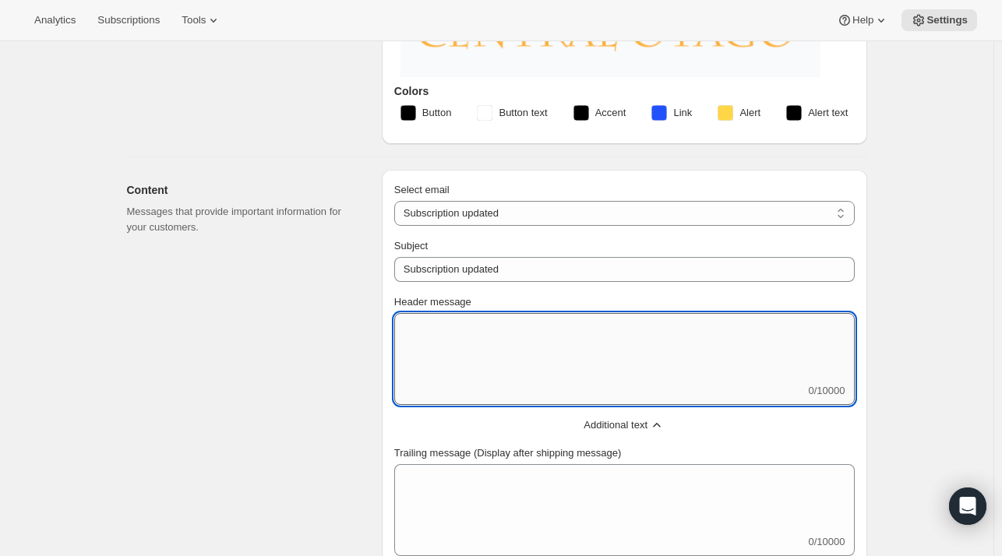
click at [480, 350] on textarea "Header message" at bounding box center [624, 348] width 461 height 70
paste textarea "Dear {{CUSTOMER_NAME}} We have updated your subscriptions: {{SUBSCRIPTION_CHANG…"
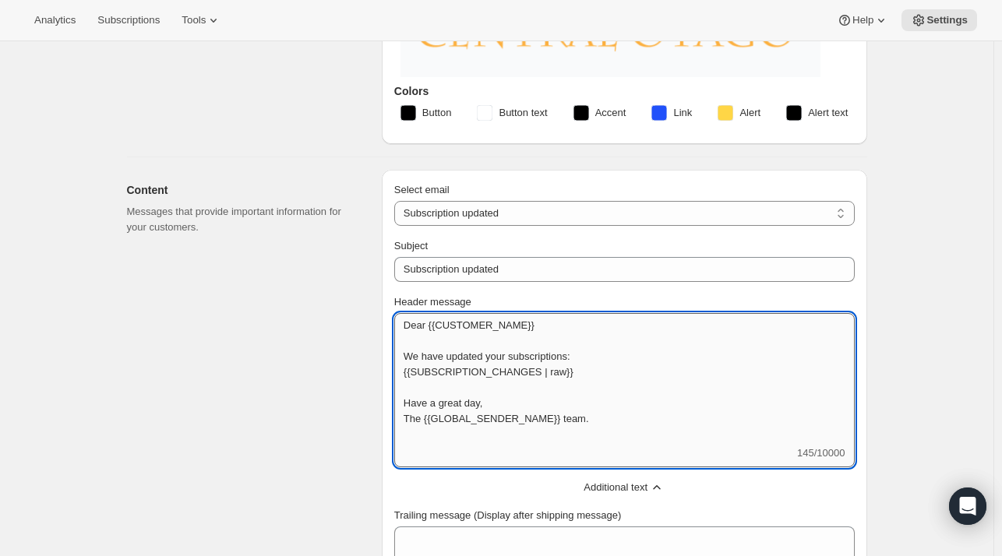
scroll to position [1, 0]
click at [480, 350] on textarea "Dear {{CUSTOMER_NAME}} We have updated your subscriptions: {{SUBSCRIPTION_CHANG…" at bounding box center [624, 379] width 461 height 132
click at [564, 323] on textarea "Dear {{CUSTOMER_NAME}} We have updated your subscriptions: {{SUBSCRIPTION_CHANG…" at bounding box center [624, 379] width 461 height 132
click at [611, 356] on textarea "Kia Ora, We have updated your subscriptions: {{SUBSCRIPTION_CHANGES | raw}} Hav…" at bounding box center [624, 379] width 461 height 132
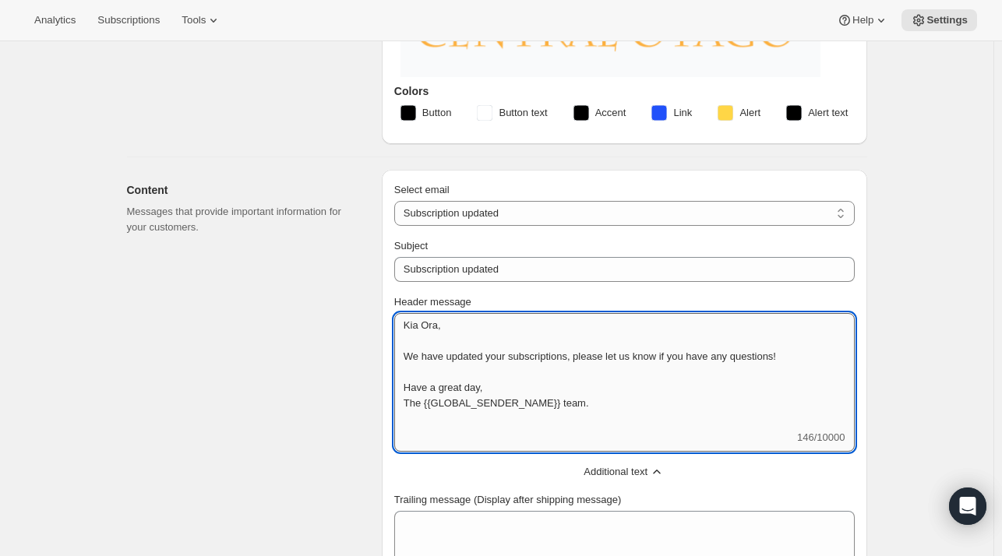
scroll to position [0, 0]
click at [510, 359] on textarea "Kia Ora, We have updated your subscriptions, please let us know if you have any…" at bounding box center [624, 371] width 461 height 117
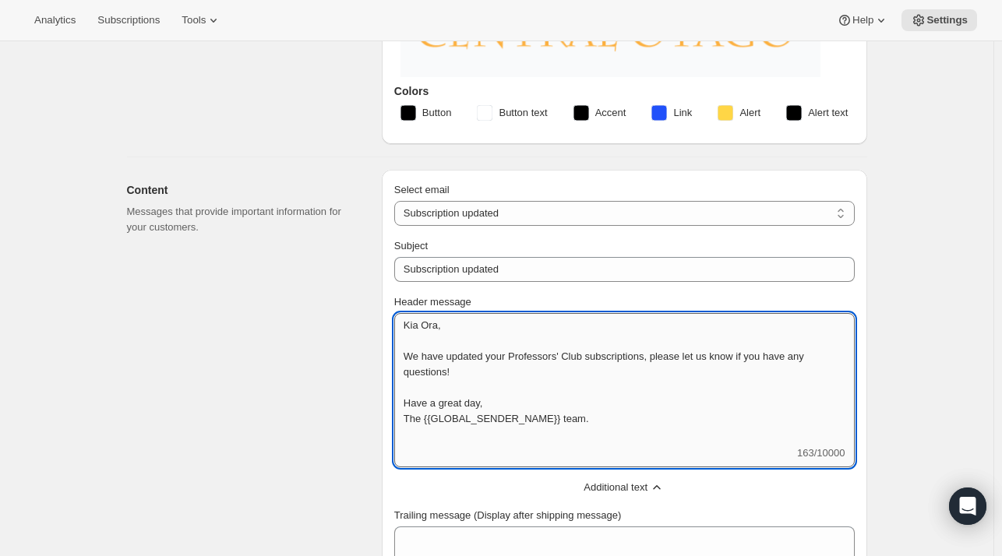
click at [549, 420] on textarea "Kia Ora, We have updated your Professors' Club subscriptions, please let us kno…" at bounding box center [624, 379] width 461 height 132
click at [430, 415] on textarea "Kia Ora, We have updated your Professors' Club subscriptions, please let us kno…" at bounding box center [624, 379] width 461 height 132
click at [410, 327] on textarea "Kia Ora, We have updated your Professors' Club subscriptions, please let us kno…" at bounding box center [624, 379] width 461 height 132
paste textarea "<p style="text-align: left;">"
click at [574, 414] on textarea "<p style="text-align: left;">[PERSON_NAME], We have updated your Professors' Cl…" at bounding box center [624, 379] width 461 height 132
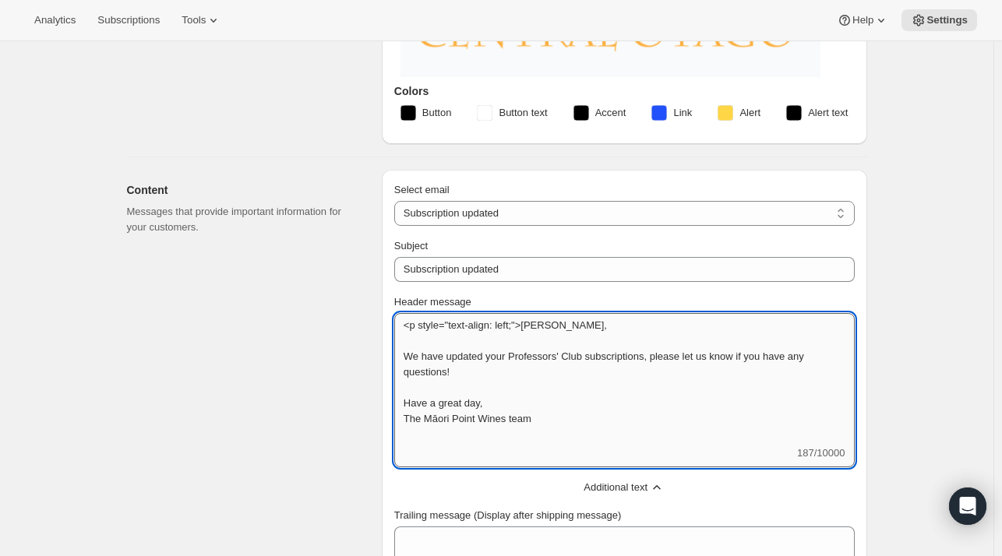
paste textarea "</p>"
click at [527, 321] on textarea "<p style="text-align: left;">[PERSON_NAME], We have updated your Professors' Cl…" at bounding box center [624, 379] width 461 height 132
paste textarea "font-family: Garamond, serif;"
click at [619, 419] on textarea "<p style="font-family: Garamond, serif; text-align: left;">[PERSON_NAME], We ha…" at bounding box center [624, 379] width 461 height 132
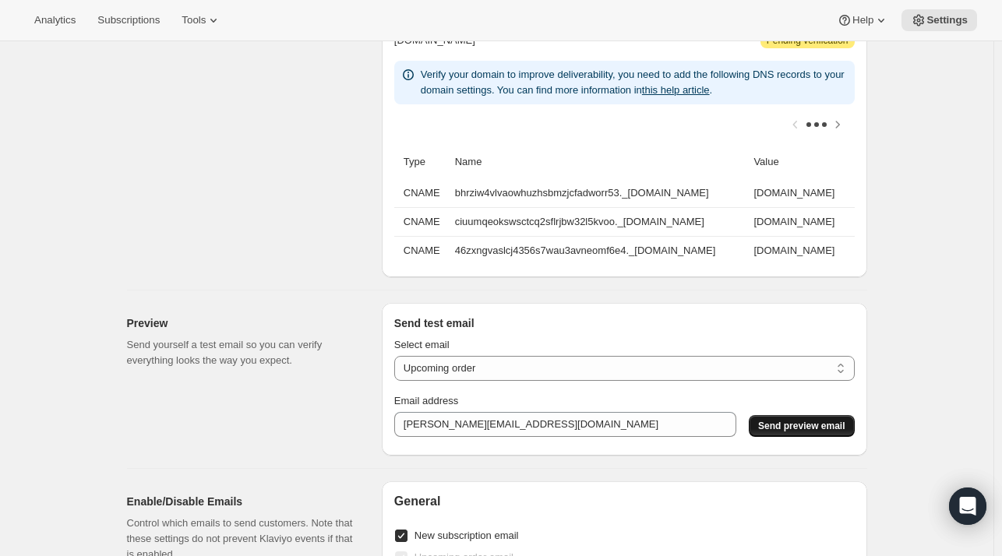
scroll to position [1528, 0]
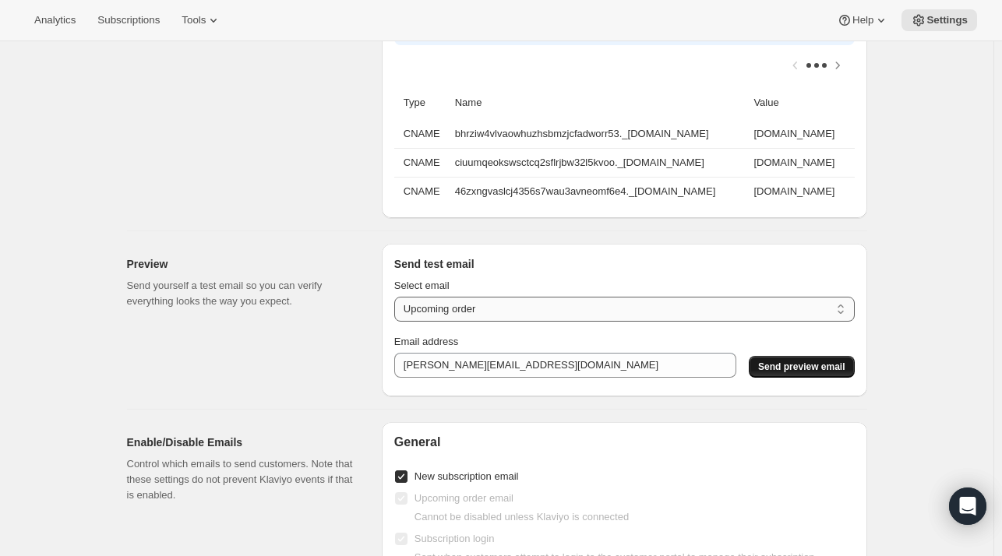
type textarea "<p style="font-family: Garamond, serif; text-align: left;">[PERSON_NAME], We ha…"
click at [767, 320] on select "New subscription Upcoming order Payment failure Delayed subscription Updated su…" at bounding box center [624, 309] width 461 height 25
click at [397, 306] on select "New subscription Upcoming order Payment failure Delayed subscription Updated su…" at bounding box center [624, 309] width 461 height 25
click at [634, 322] on select "New subscription Upcoming order Payment failure Delayed subscription Updated su…" at bounding box center [624, 309] width 461 height 25
select select "updated-subscription"
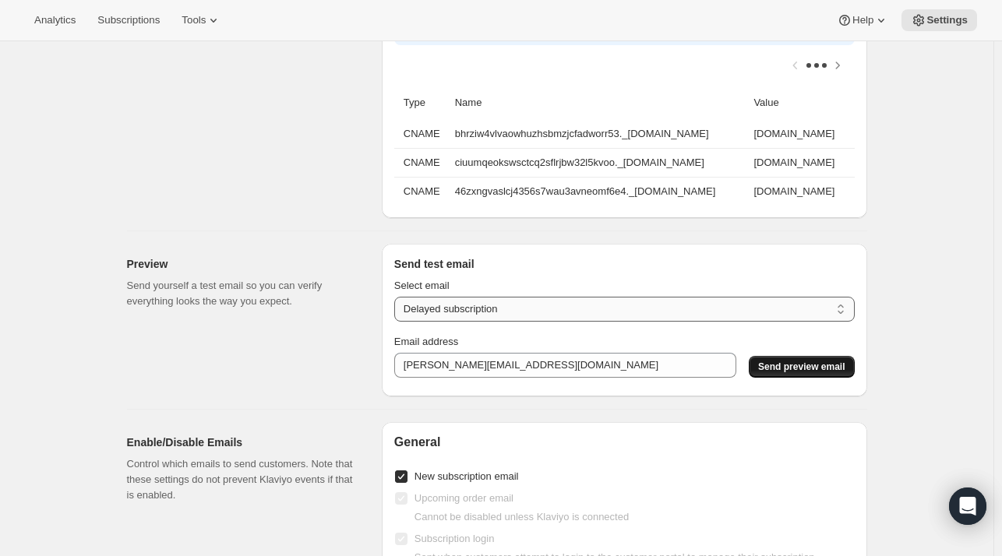
click at [397, 306] on select "New subscription Upcoming order Payment failure Delayed subscription Updated su…" at bounding box center [624, 309] width 461 height 25
click at [811, 373] on span "Send preview email" at bounding box center [801, 367] width 87 height 12
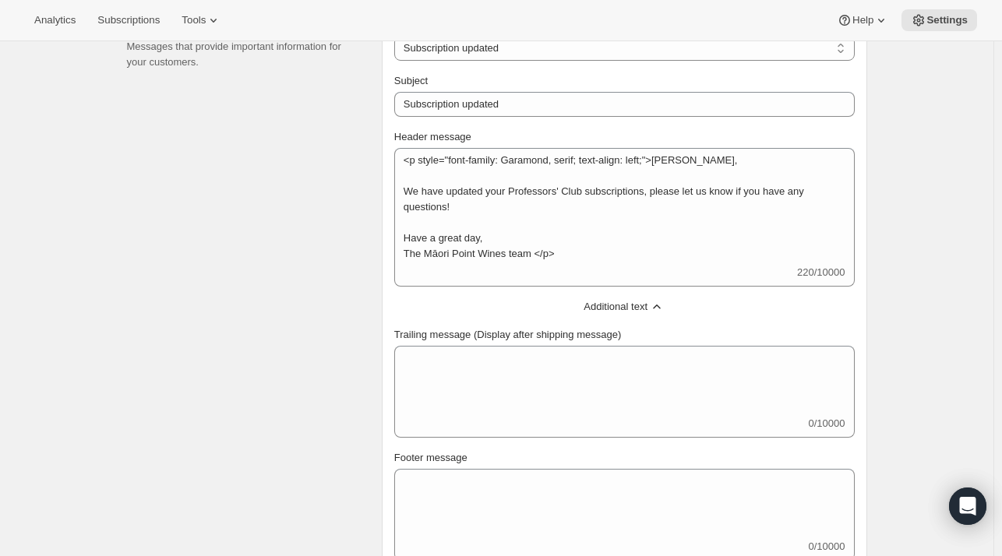
scroll to position [723, 0]
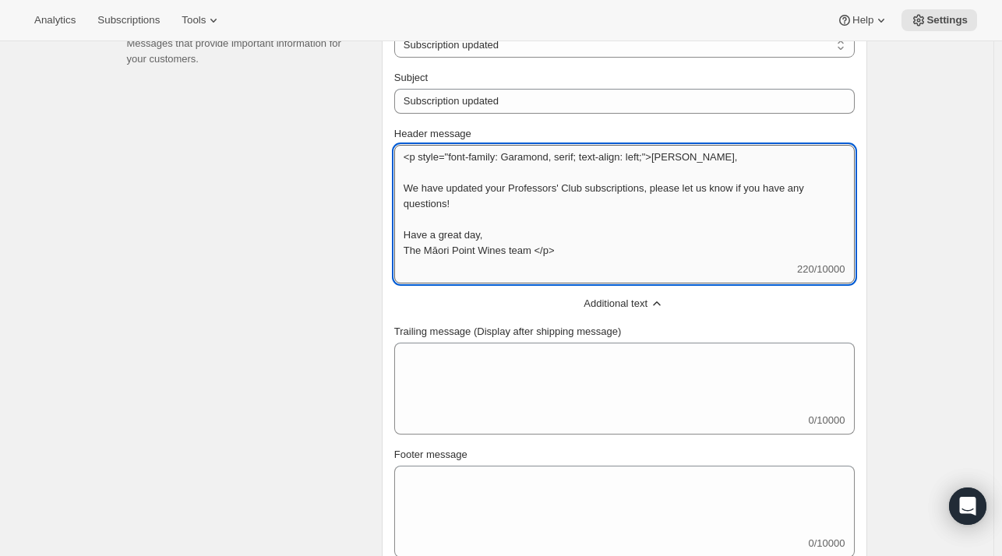
click at [410, 156] on textarea "<p style="font-family: Garamond, serif; text-align: left;">[PERSON_NAME], We ha…" at bounding box center [624, 203] width 461 height 117
click at [659, 157] on textarea "<p style="font-family: Garamond, serif; text-align: left;">[PERSON_NAME], We ha…" at bounding box center [624, 203] width 461 height 117
paste textarea "text-align: left;">"
click at [637, 249] on textarea "<p style="text-align: left;">[PERSON_NAME], We have updated your Professors' Cl…" at bounding box center [624, 203] width 461 height 117
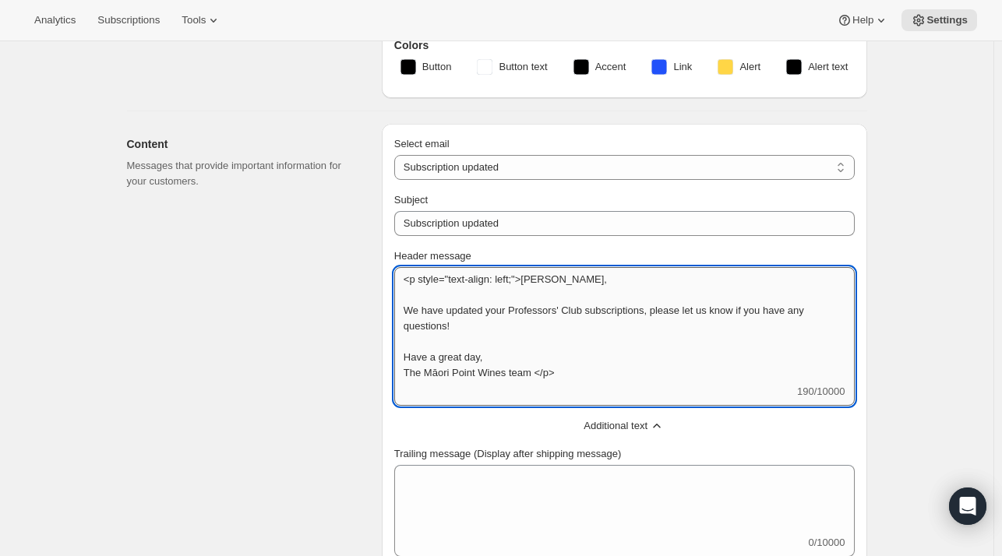
scroll to position [602, 0]
type textarea "<p style="text-align: left;">[PERSON_NAME], We have updated your Professors' Cl…"
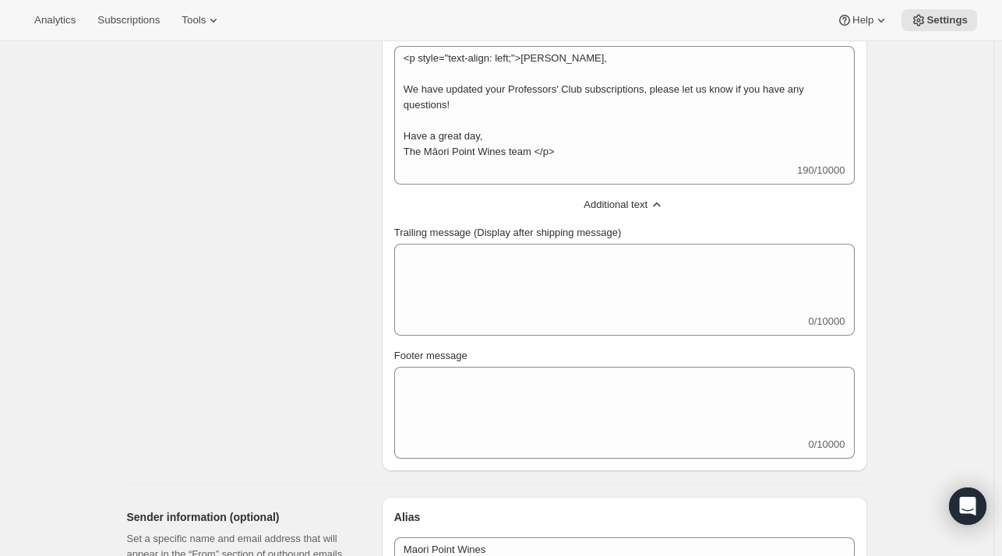
scroll to position [814, 0]
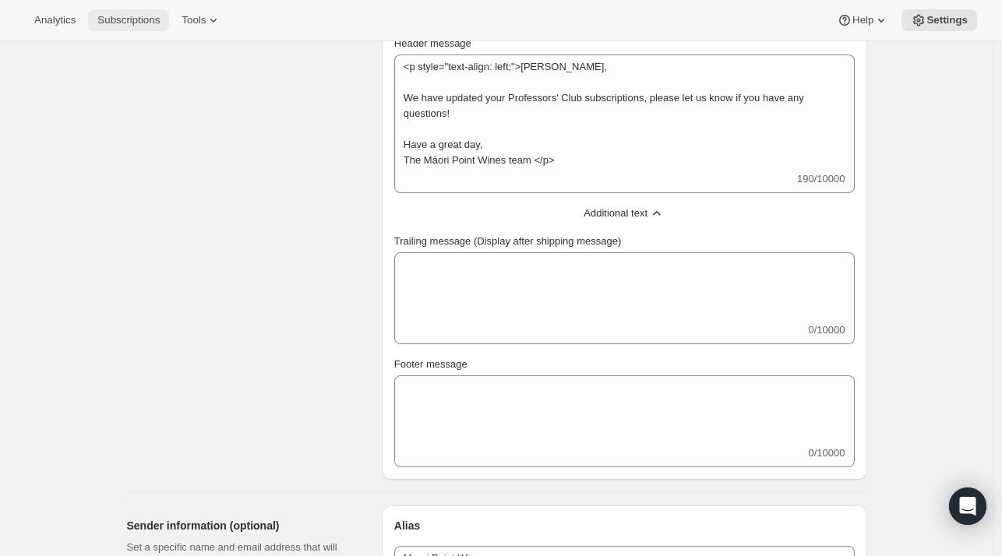
click at [148, 17] on span "Subscriptions" at bounding box center [128, 20] width 62 height 12
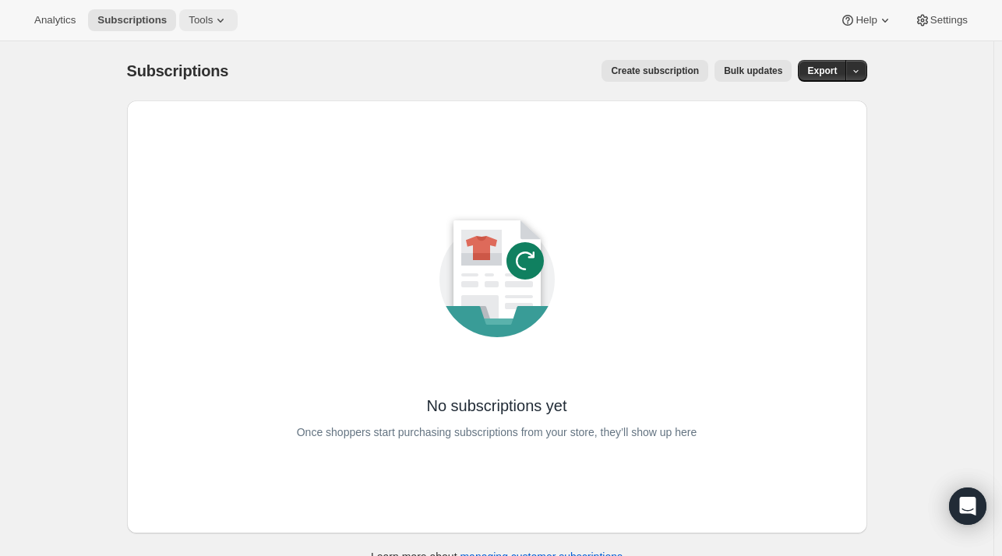
click at [194, 19] on span "Tools" at bounding box center [201, 20] width 24 height 12
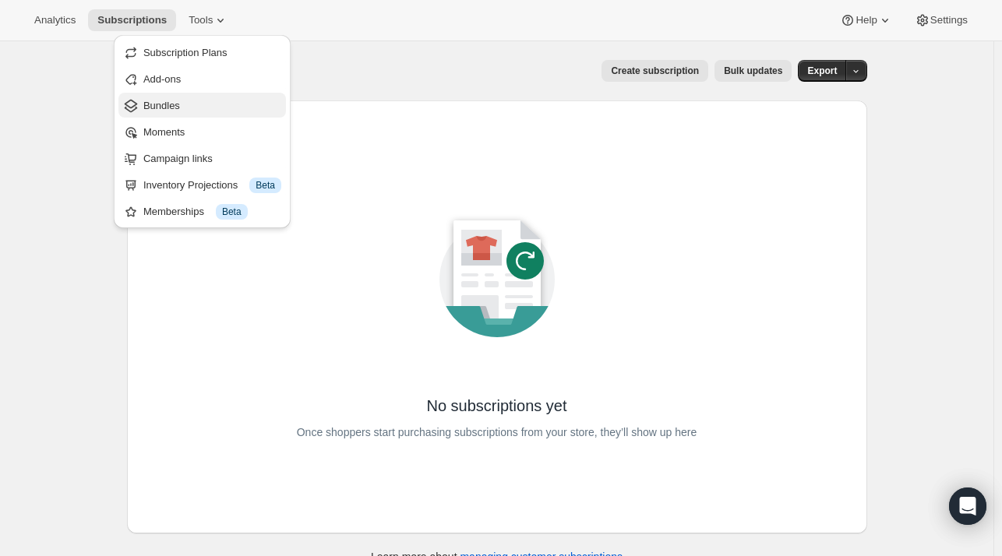
click at [184, 106] on span "Bundles" at bounding box center [212, 106] width 138 height 16
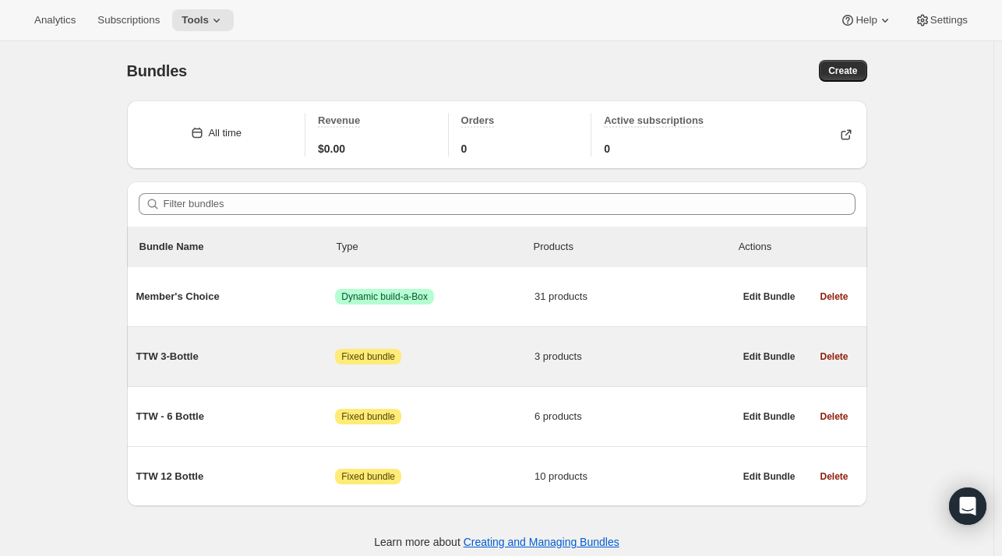
click at [188, 366] on div "TTW 3-Bottle Attention Fixed bundle 3 products" at bounding box center [435, 357] width 598 height 41
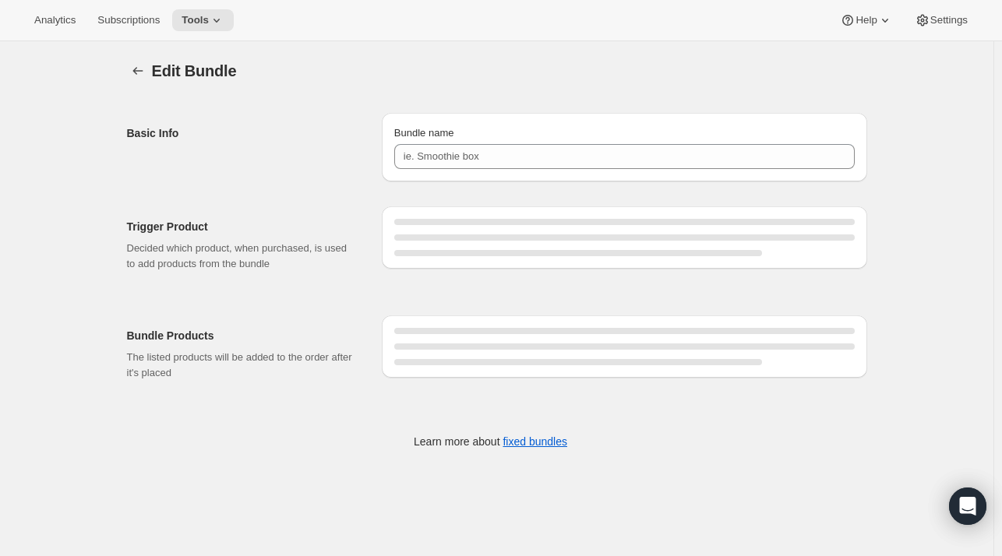
type input "TTW 3-Bottle"
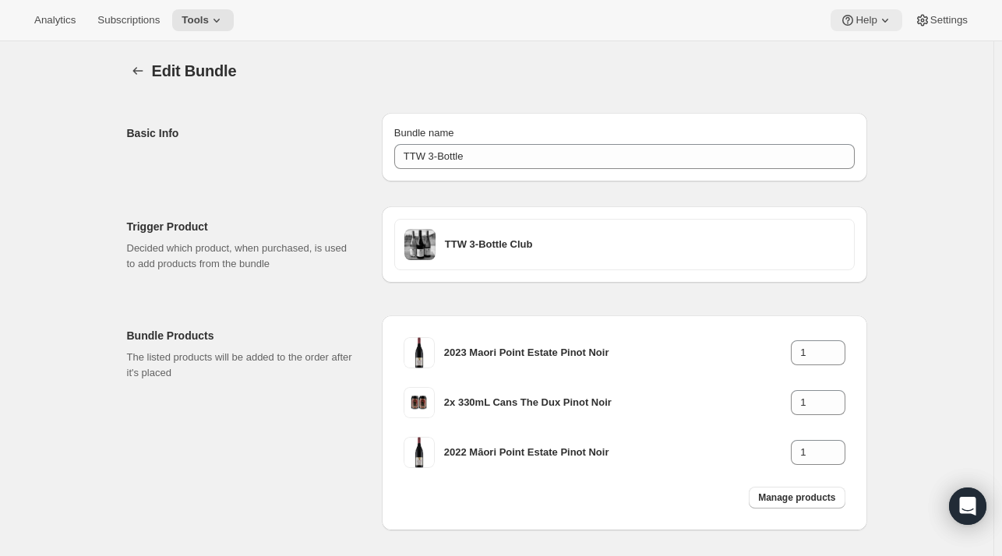
click at [878, 23] on icon at bounding box center [886, 20] width 16 height 16
click at [942, 23] on span "Settings" at bounding box center [949, 20] width 37 height 12
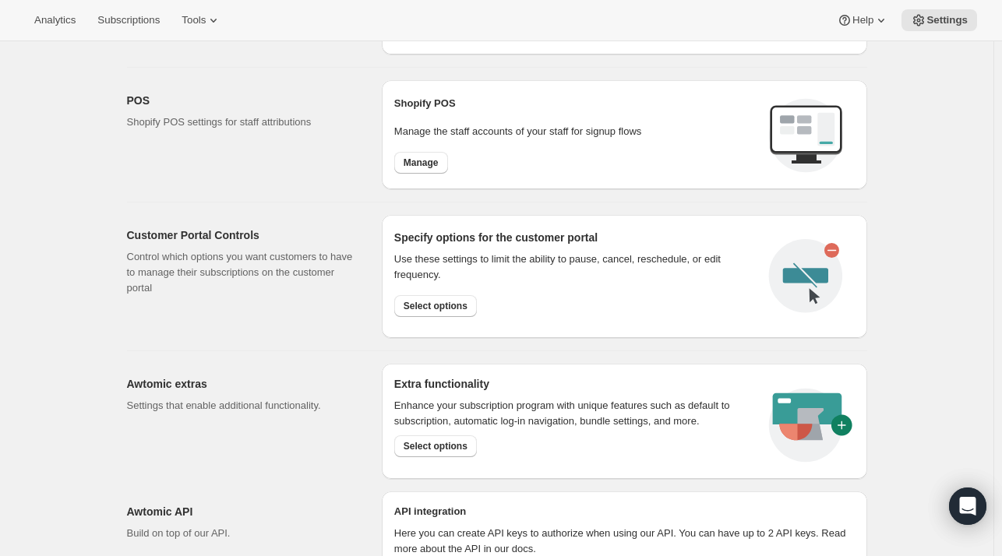
scroll to position [631, 0]
click at [443, 299] on span "Select options" at bounding box center [436, 305] width 64 height 12
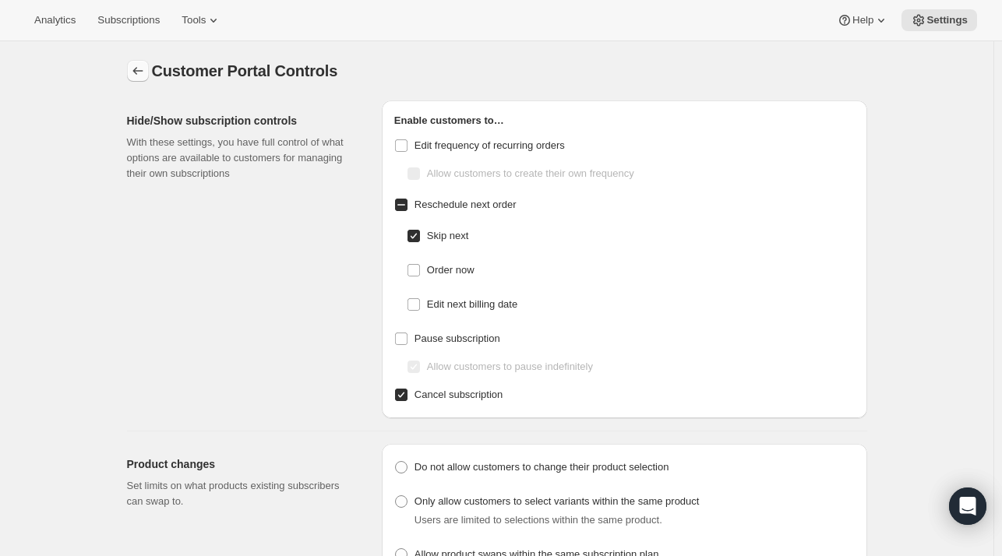
click at [146, 70] on icon "Settings" at bounding box center [138, 71] width 16 height 16
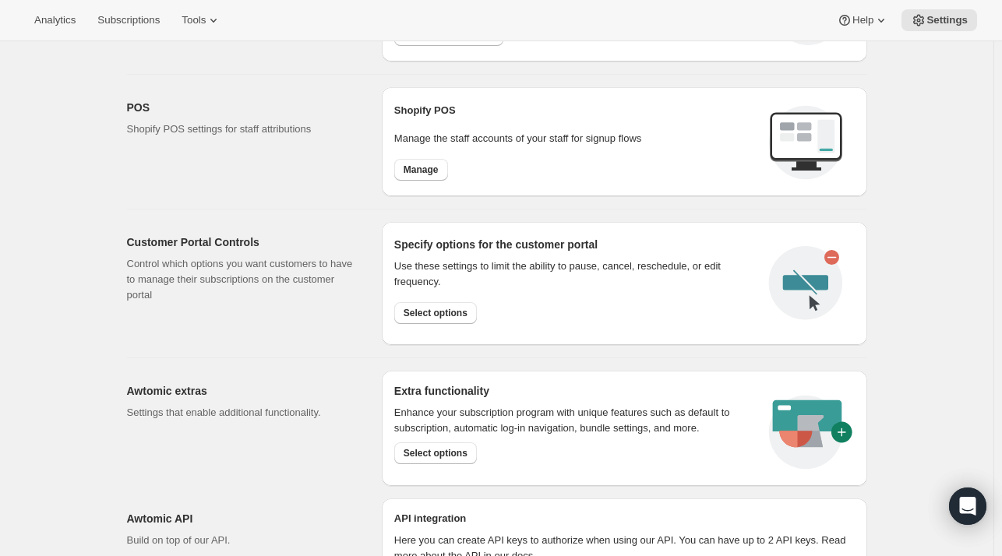
scroll to position [720, 0]
